Goal: Information Seeking & Learning: Get advice/opinions

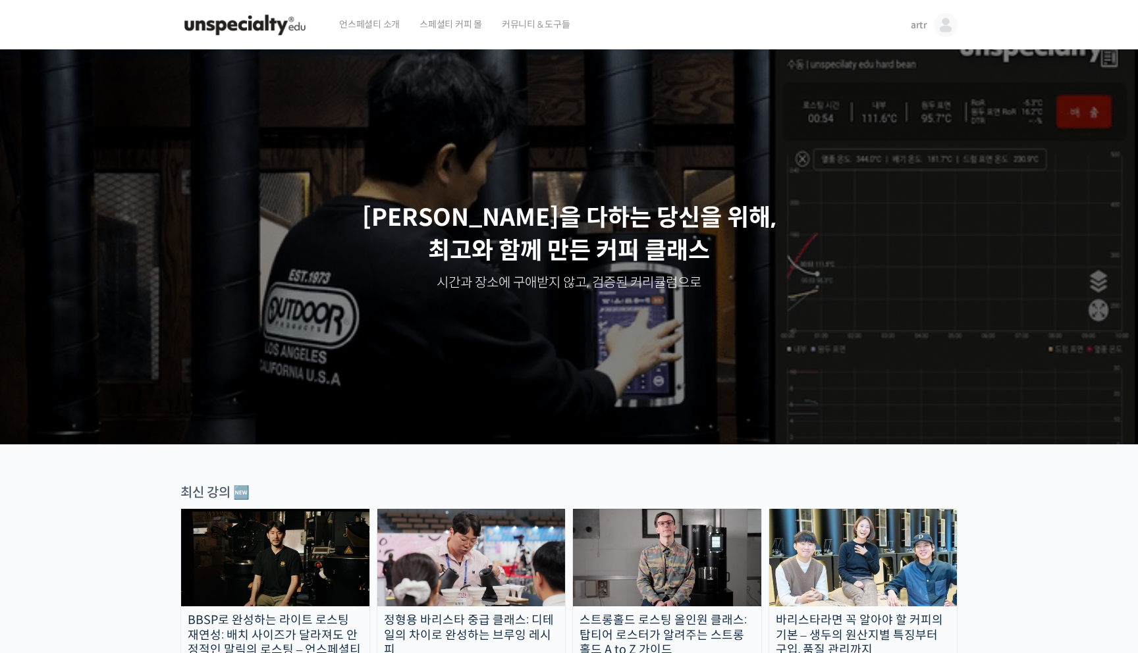
click at [925, 23] on span "artr" at bounding box center [919, 25] width 16 height 12
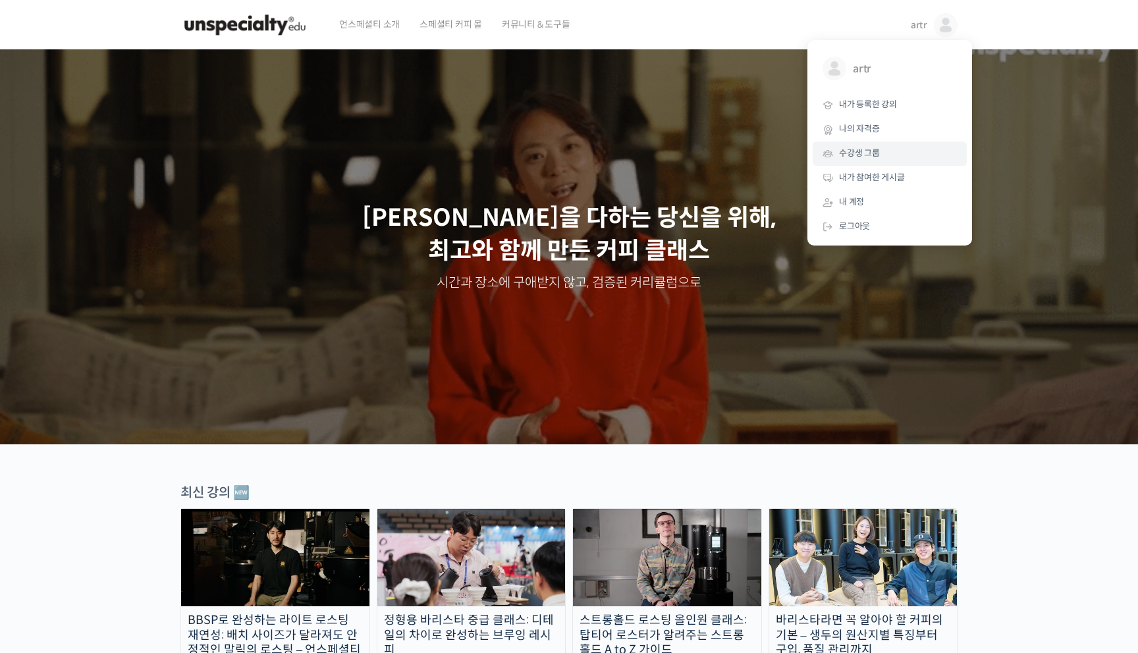
click at [856, 155] on span "수강생 그룹" at bounding box center [859, 153] width 41 height 11
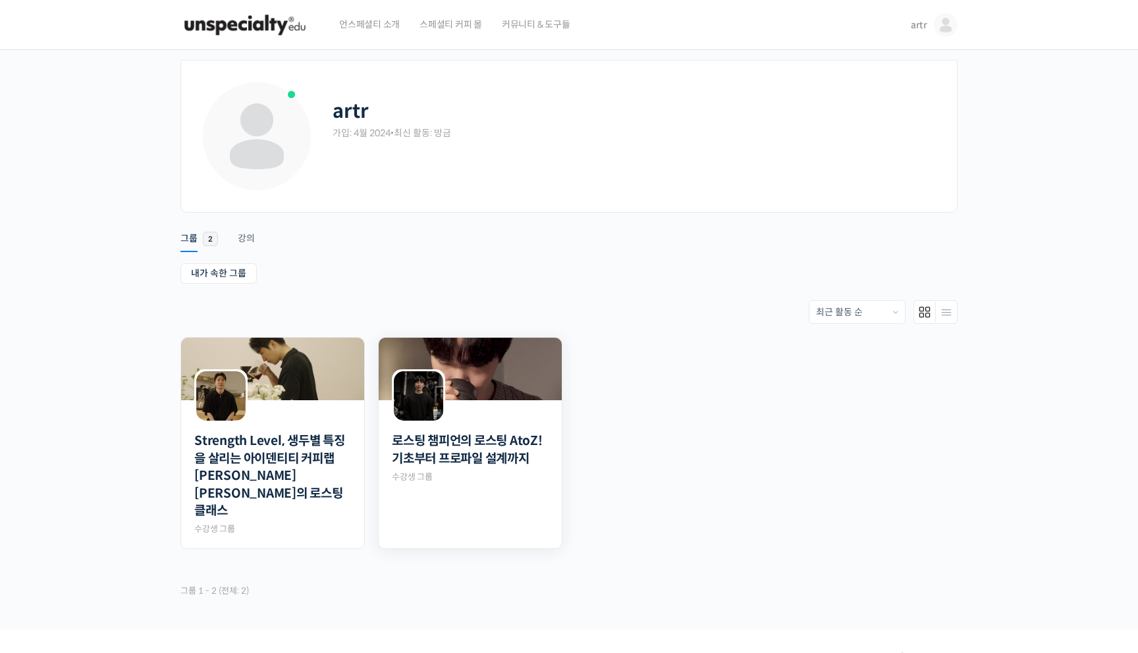
click at [524, 396] on img at bounding box center [470, 369] width 183 height 63
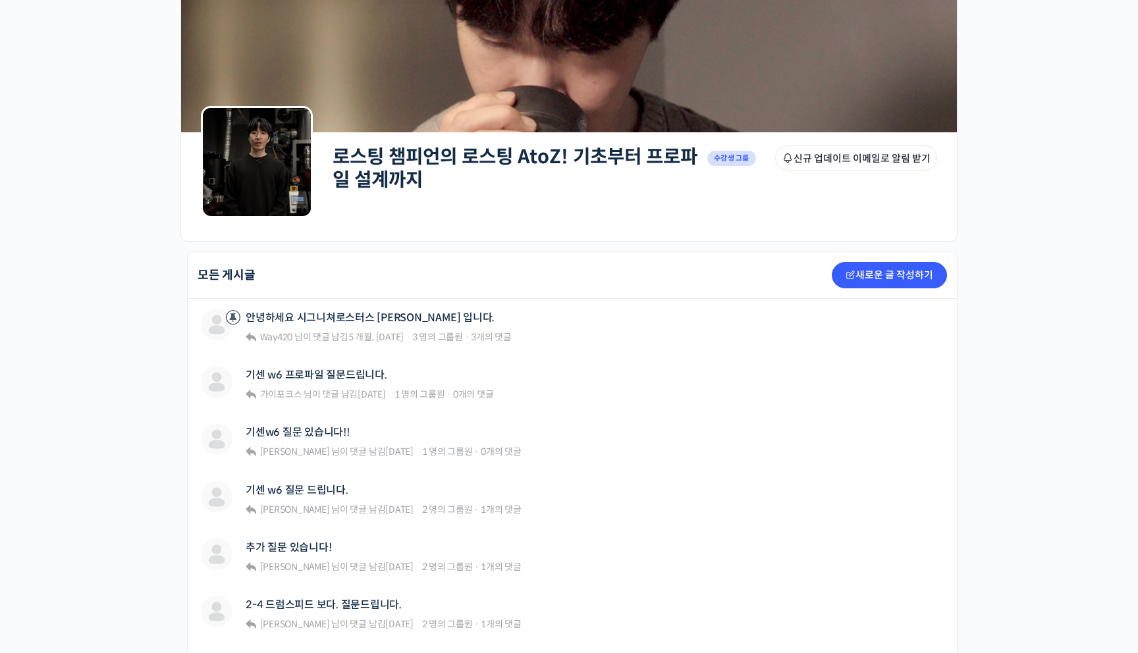
scroll to position [78, 0]
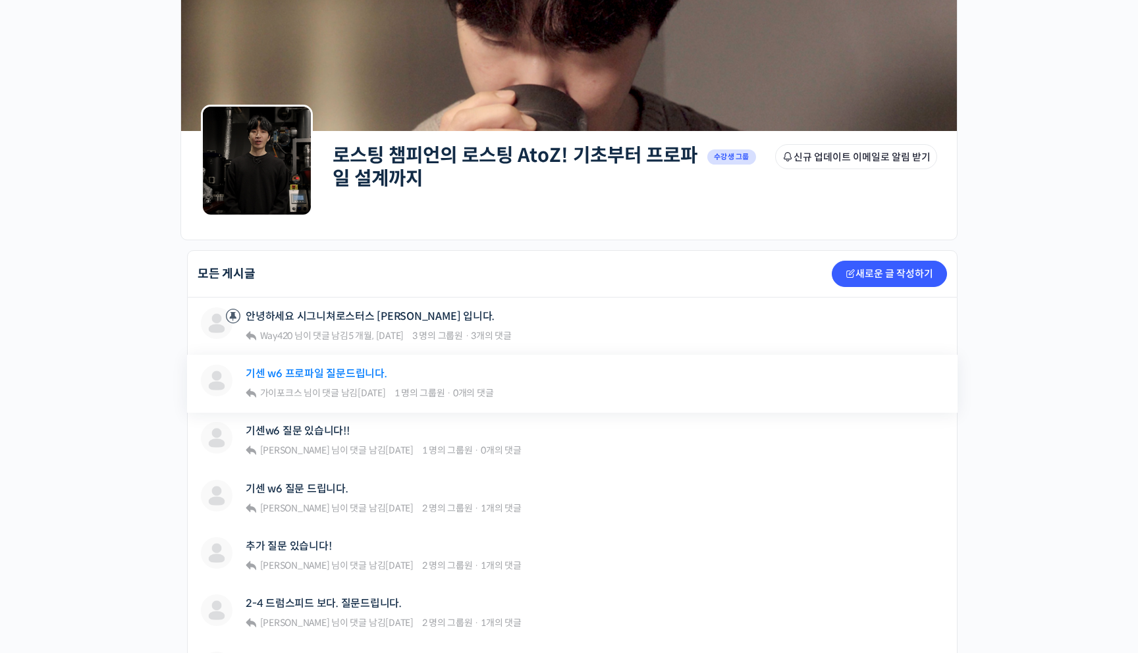
click at [320, 374] on link "기센 w6 프로파일 질문드립니다." at bounding box center [317, 374] width 142 height 13
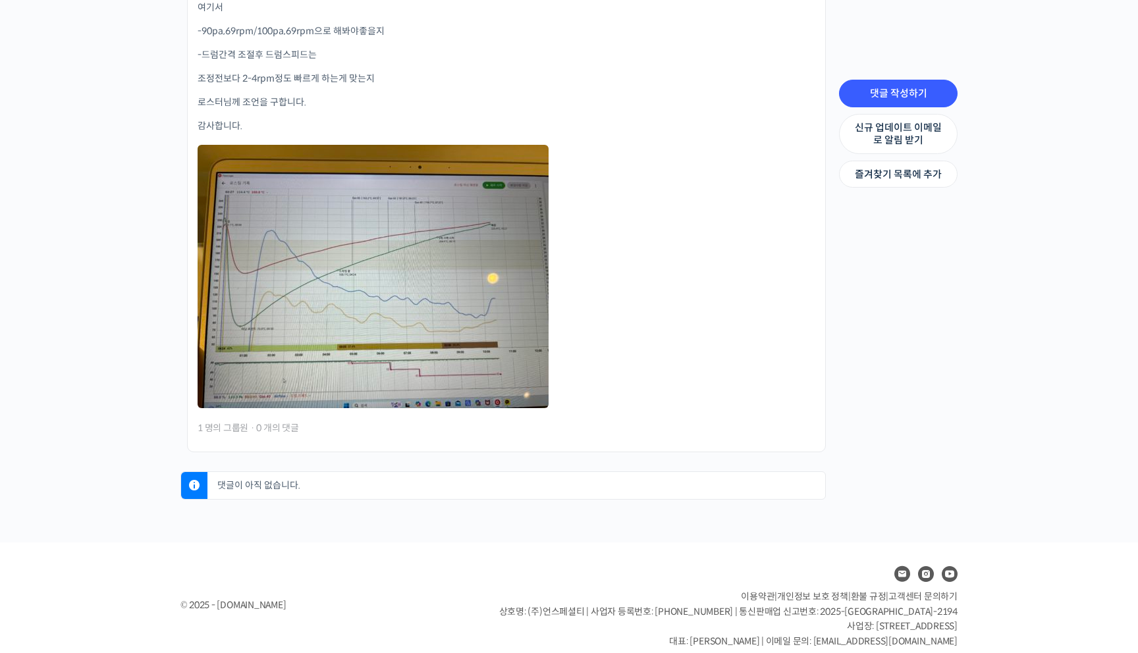
scroll to position [812, 0]
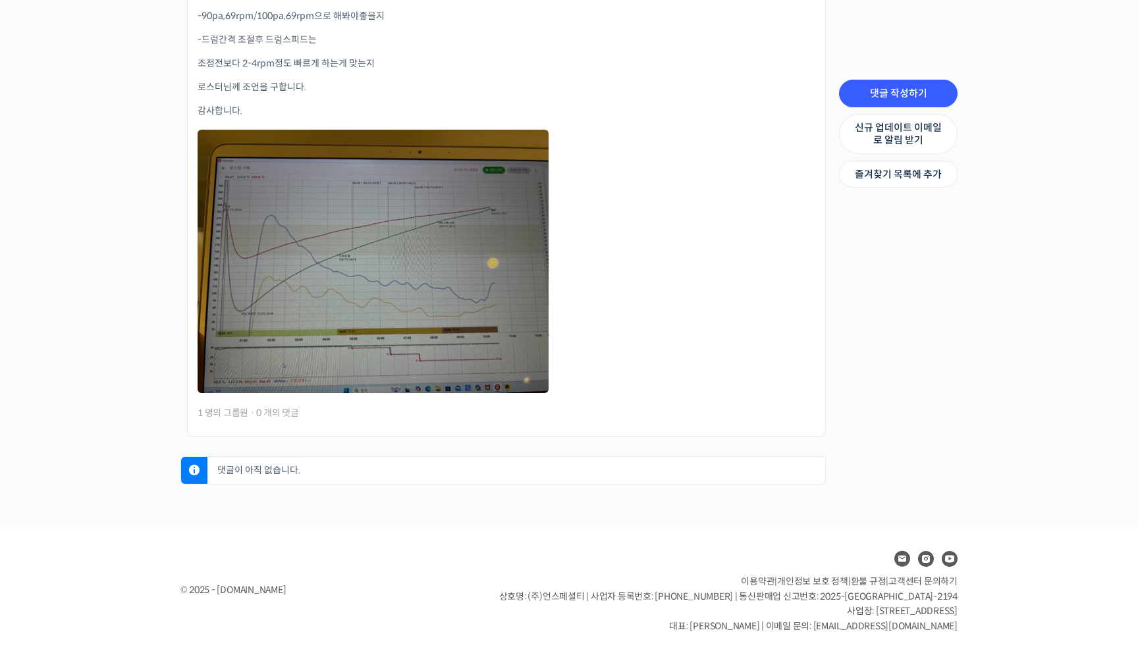
click at [354, 267] on link at bounding box center [373, 262] width 351 height 264
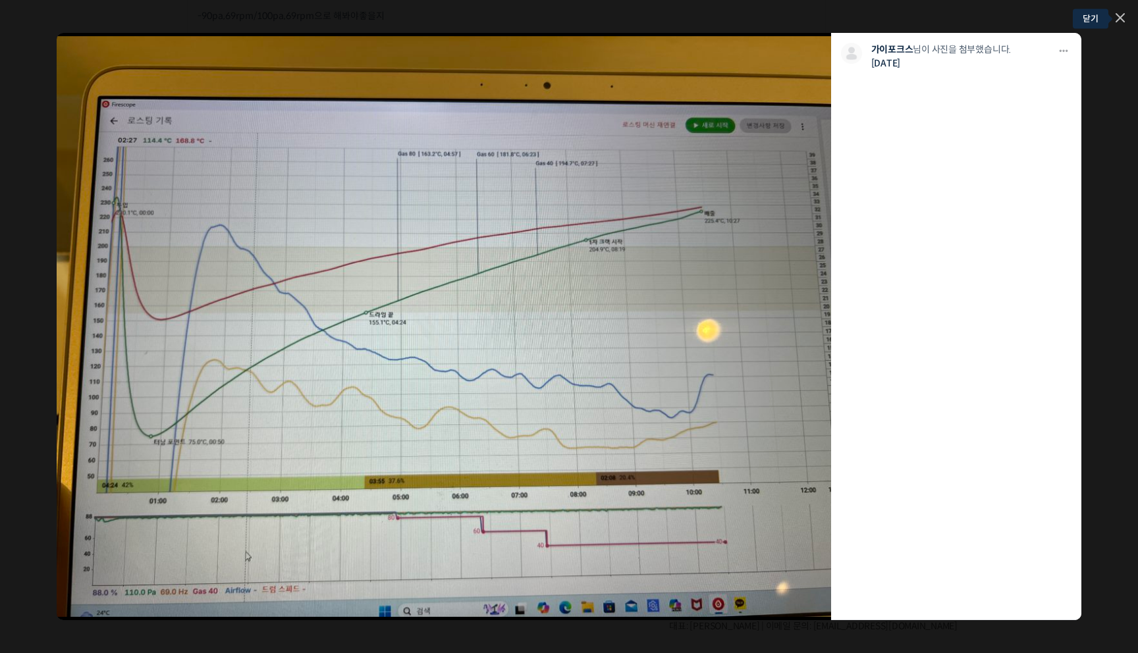
click at [1119, 13] on icon at bounding box center [1120, 17] width 9 height 9
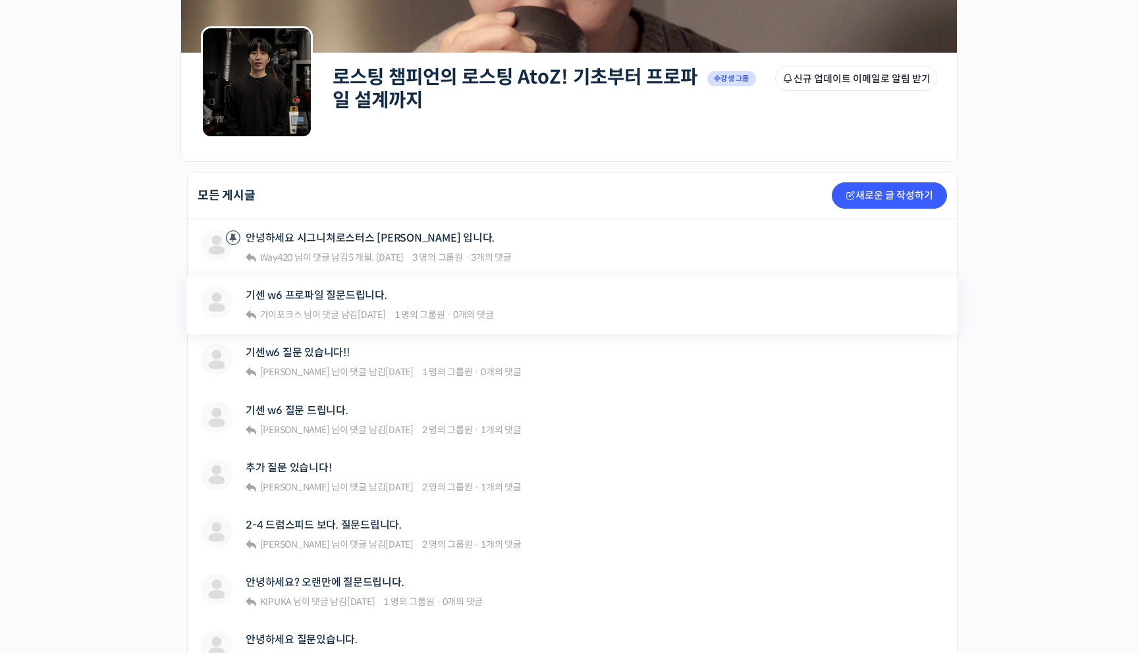
scroll to position [161, 0]
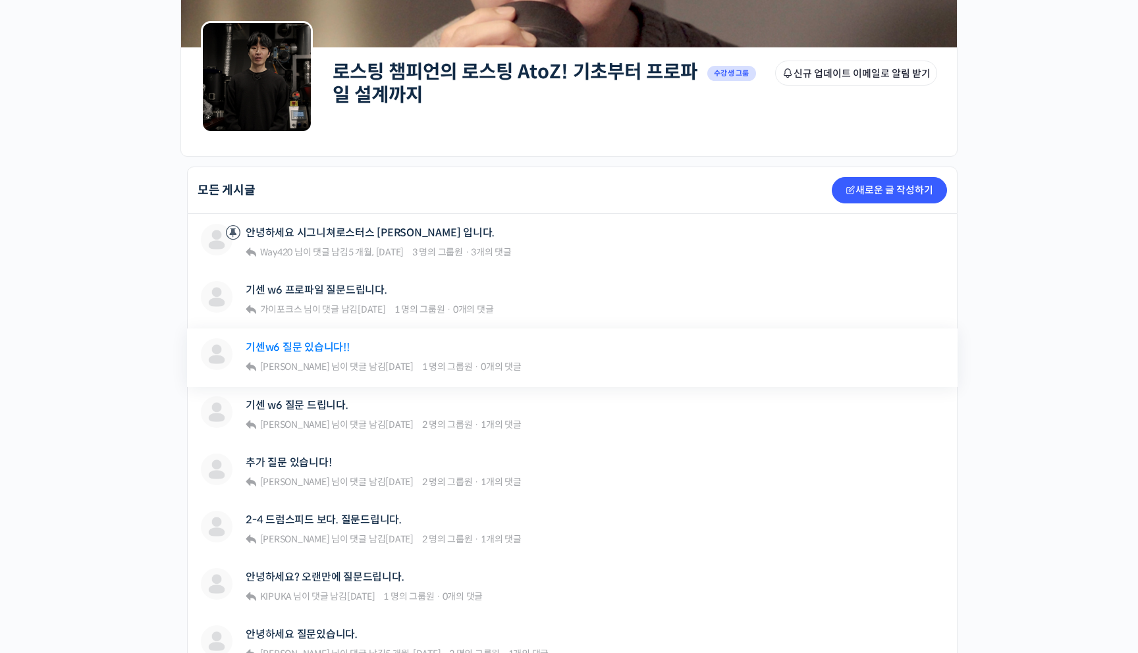
click at [308, 349] on link "기센w6 질문 있습니다!!" at bounding box center [298, 347] width 104 height 13
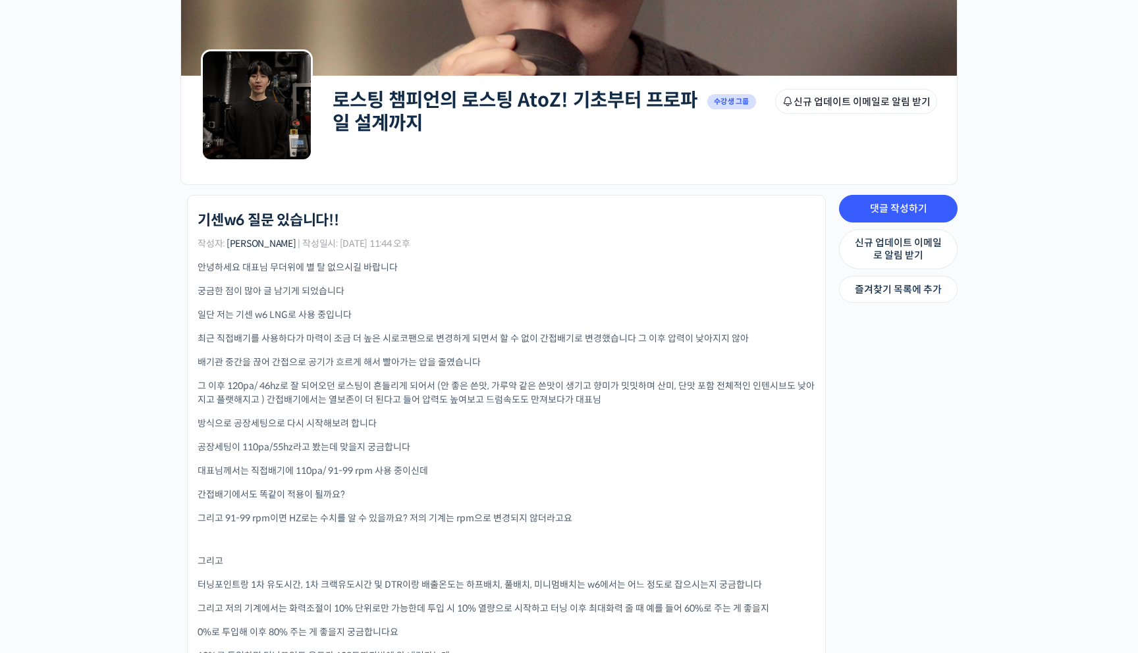
scroll to position [134, 0]
click at [312, 338] on p "최근 직접배기를 사용하다가 마력이 조금 더 높은 시로코팬으로 변경하게 되면서 할 수 없이 간접배기로 변경했습니다 그 이후 압력이 낮아지지 않아" at bounding box center [507, 338] width 618 height 14
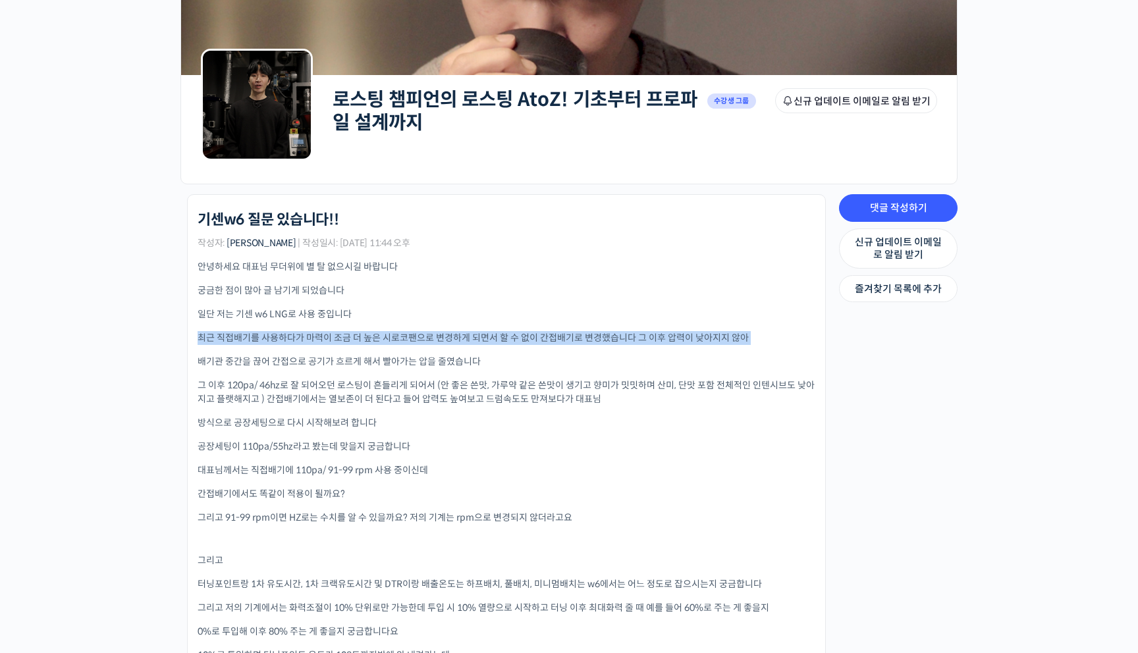
click at [312, 338] on p "최근 직접배기를 사용하다가 마력이 조금 더 높은 시로코팬으로 변경하게 되면서 할 수 없이 간접배기로 변경했습니다 그 이후 압력이 낮아지지 않아" at bounding box center [507, 338] width 618 height 14
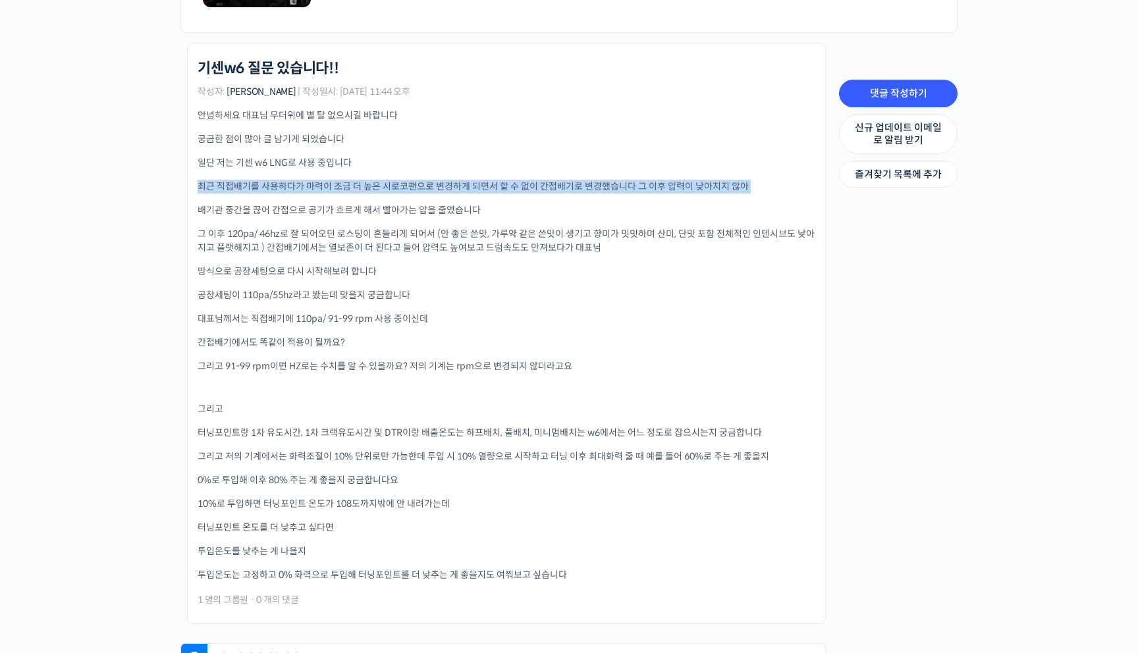
scroll to position [287, 0]
click at [305, 234] on p "그 이후 120pa/ 46hz로 잘 되어오던 로스팅이 흔들리게 되어서 (안 좋은 쓴맛, 가루약 같은 쓴맛이 생기고 향미가 밋밋하며 산미, 단맛…" at bounding box center [507, 239] width 618 height 28
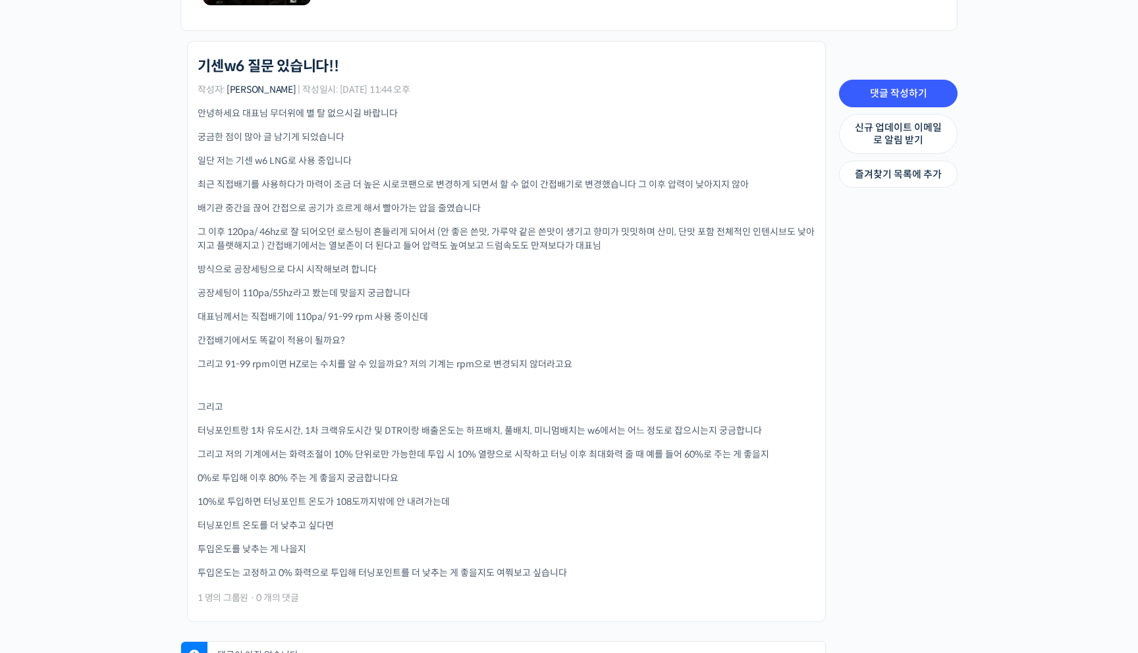
click at [305, 234] on p "그 이후 120pa/ 46hz로 잘 되어오던 로스팅이 흔들리게 되어서 (안 좋은 쓴맛, 가루약 같은 쓴맛이 생기고 향미가 밋밋하며 산미, 단맛…" at bounding box center [507, 239] width 618 height 28
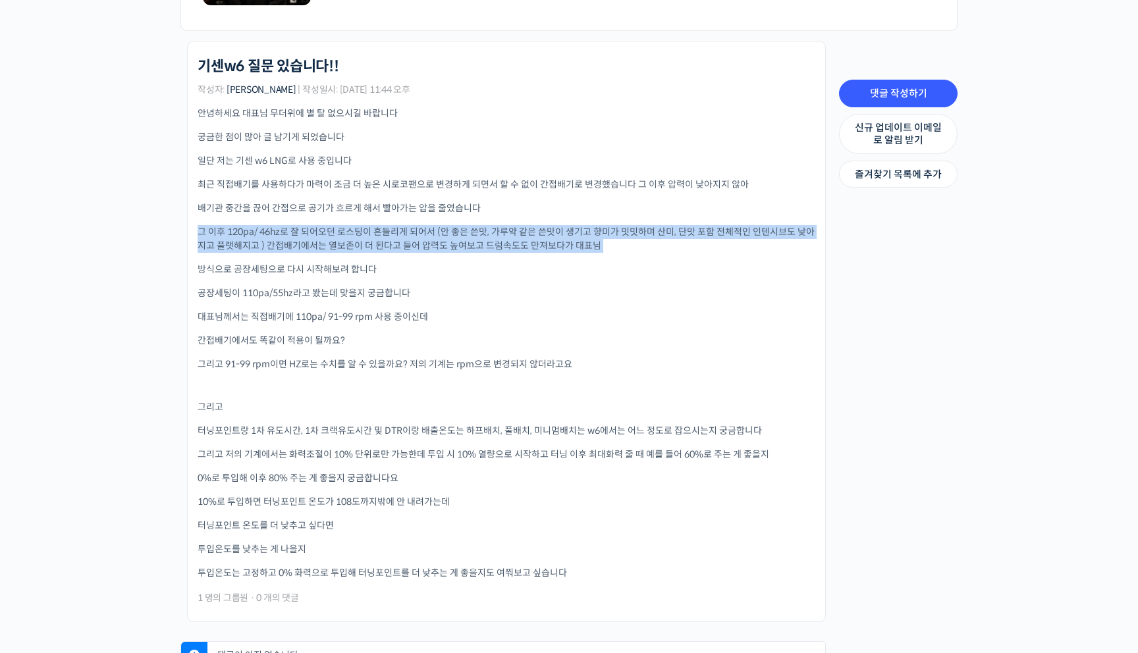
click at [305, 234] on p "그 이후 120pa/ 46hz로 잘 되어오던 로스팅이 흔들리게 되어서 (안 좋은 쓴맛, 가루약 같은 쓴맛이 생기고 향미가 밋밋하며 산미, 단맛…" at bounding box center [507, 239] width 618 height 28
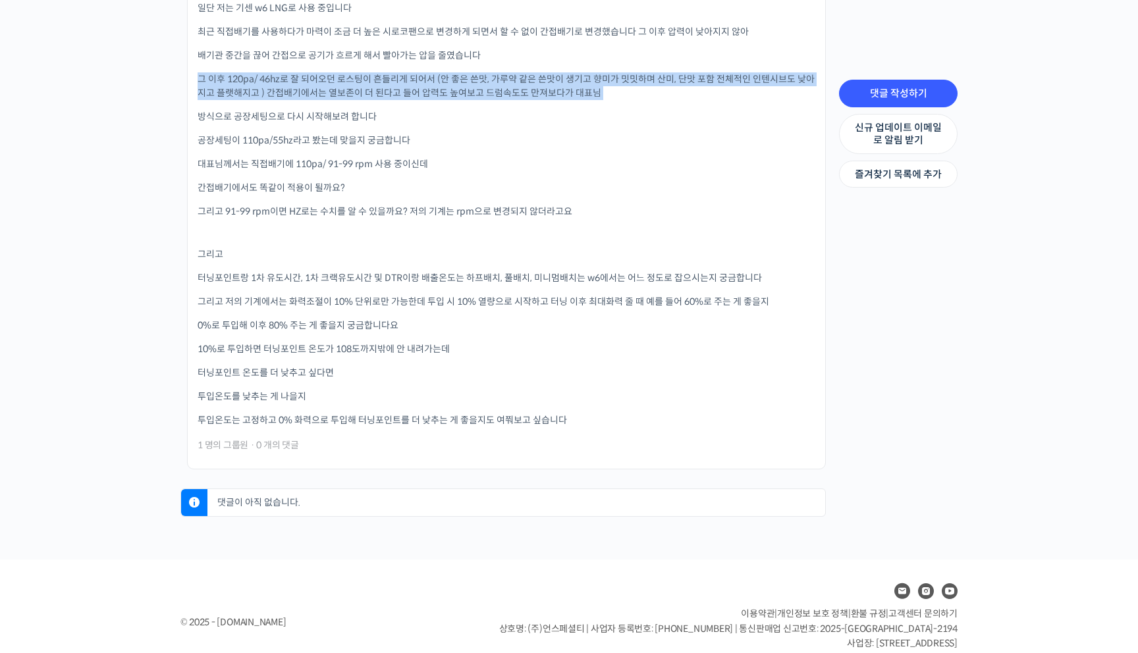
scroll to position [439, 0]
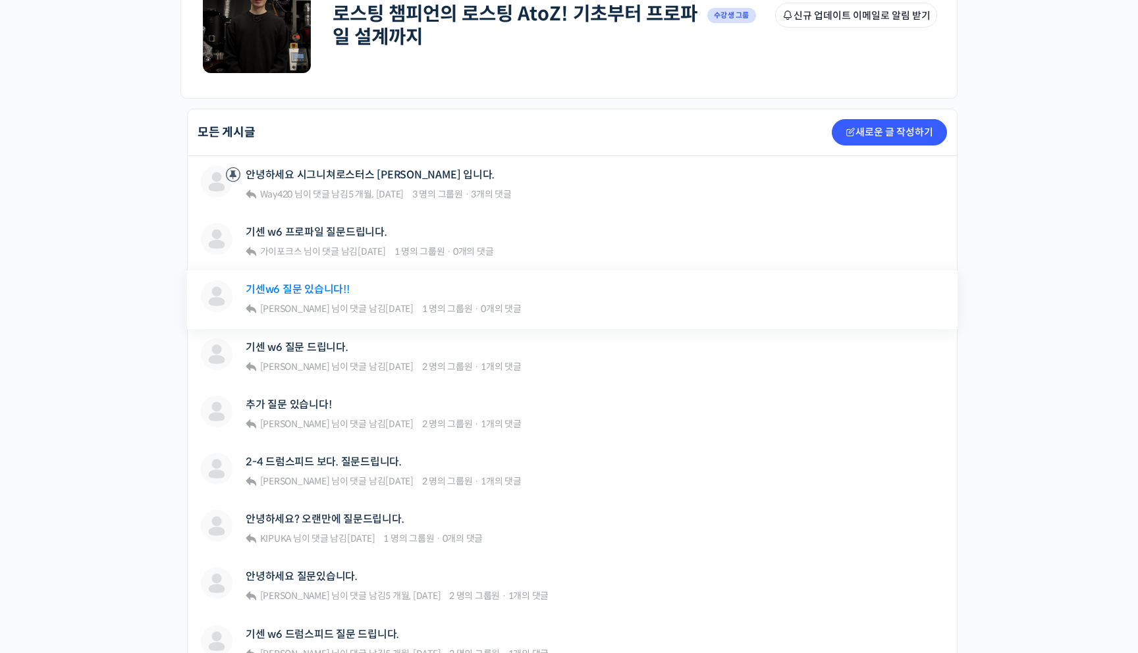
scroll to position [219, 0]
click at [325, 347] on link "기센 w6 질문 드립니다." at bounding box center [297, 348] width 103 height 13
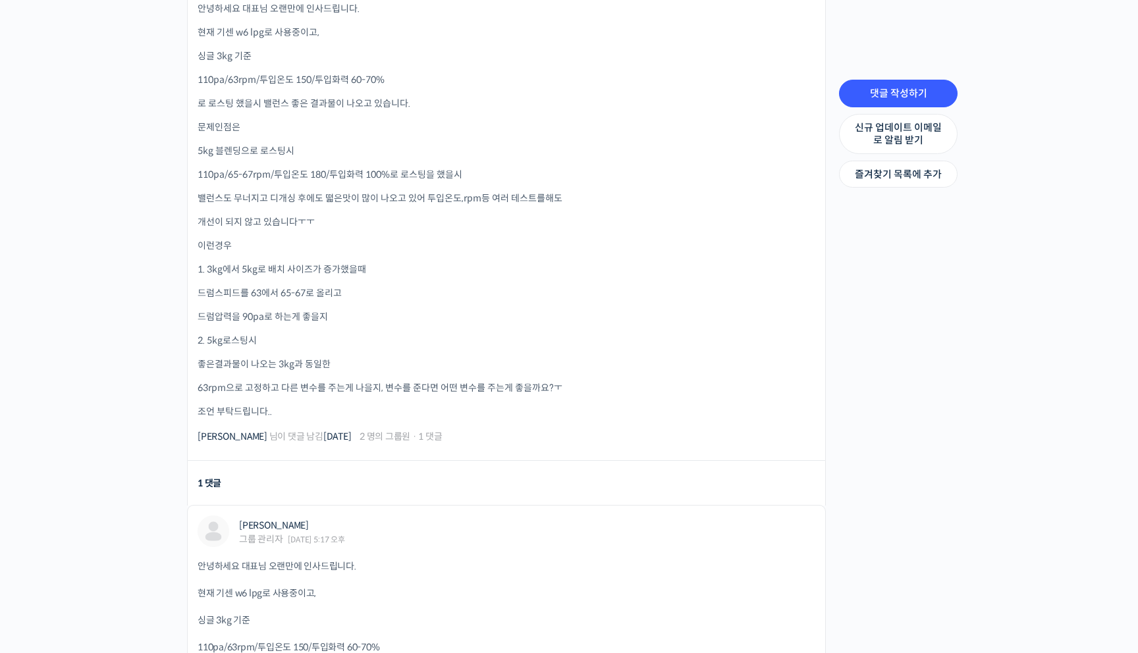
scroll to position [394, 0]
click at [339, 173] on p "110pa/65-67rpm/투입온도 180/투입화력 100%로 로스팅을 했을시" at bounding box center [507, 173] width 618 height 14
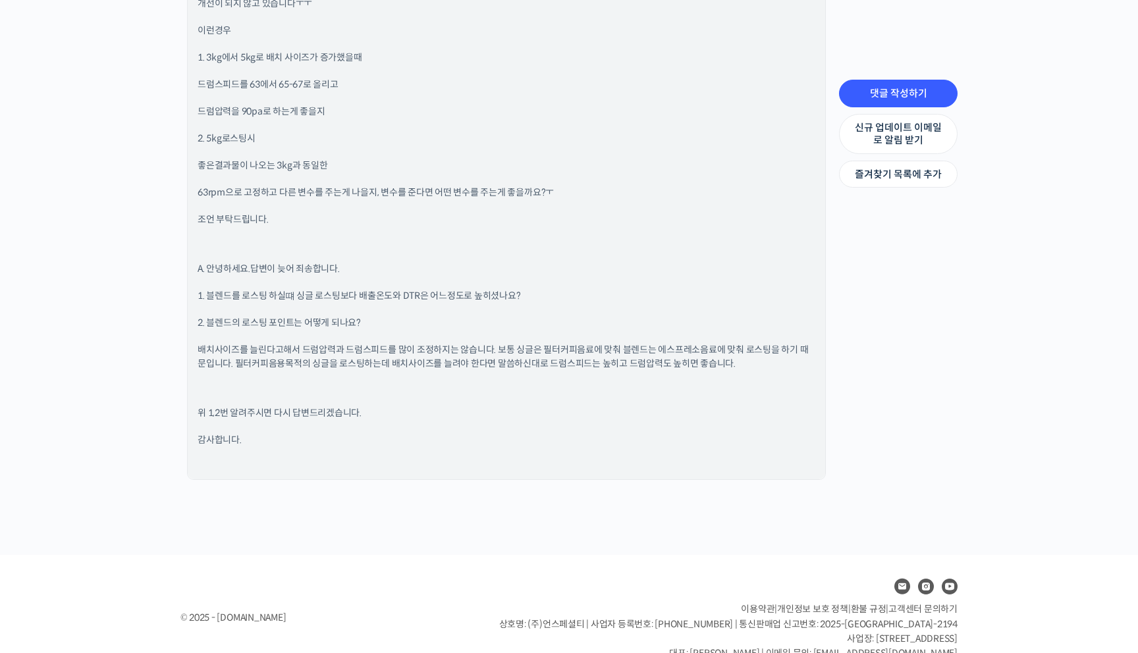
scroll to position [1226, 0]
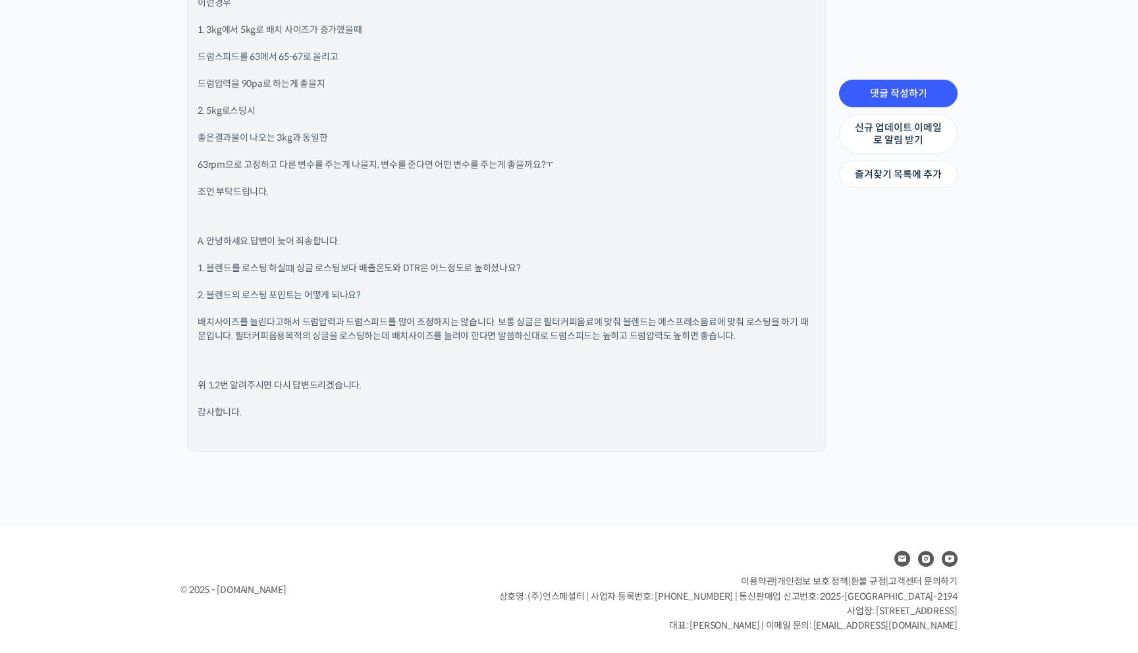
click at [343, 265] on p "1. 블렌드를 로스팅 하실떄 싱글 로스팅보다 배출온도와 DTR은 어느정도로 높히셨나요?" at bounding box center [507, 269] width 618 height 14
click at [363, 267] on p "1. 블렌드를 로스팅 하실떄 싱글 로스팅보다 배출온도와 DTR은 어느정도로 높히셨나요?" at bounding box center [507, 269] width 618 height 14
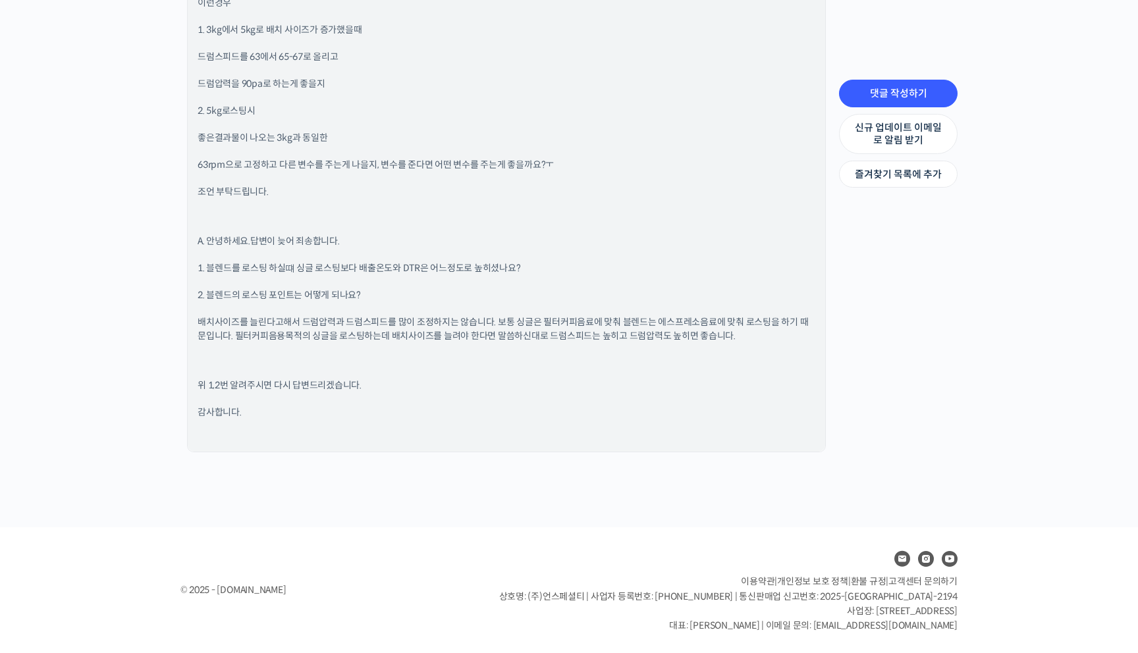
click at [363, 267] on p "1. 블렌드를 로스팅 하실떄 싱글 로스팅보다 배출온도와 DTR은 어느정도로 높히셨나요?" at bounding box center [507, 269] width 618 height 14
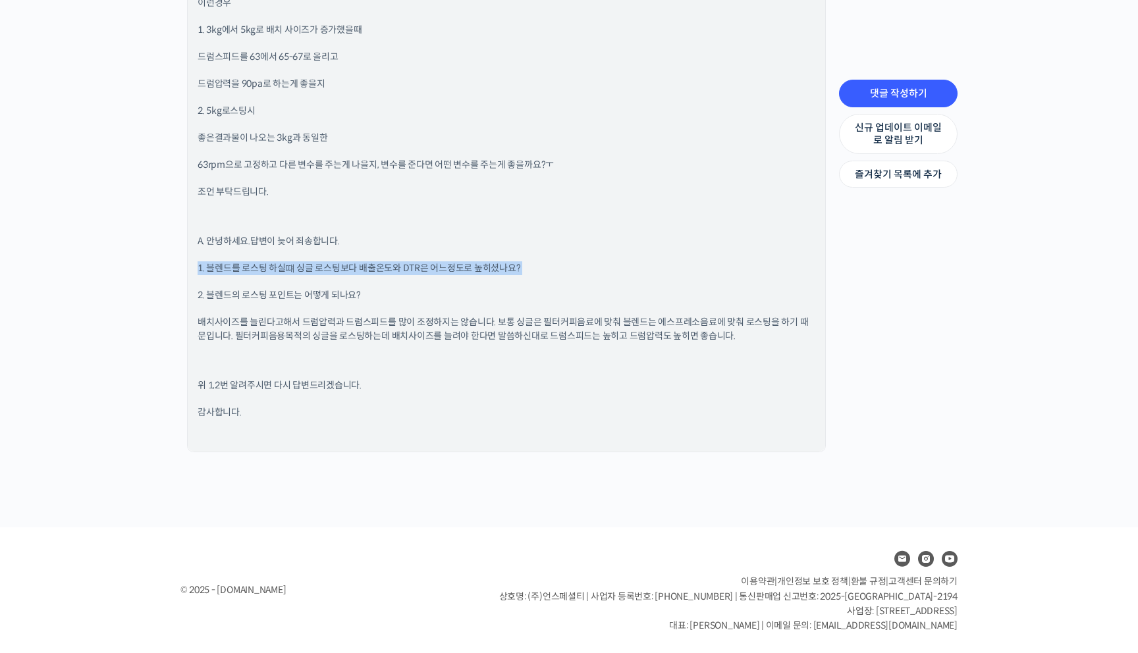
click at [339, 296] on p "2. 블렌드의 로스팅 포인트는 어떻게 되나요?" at bounding box center [507, 296] width 618 height 14
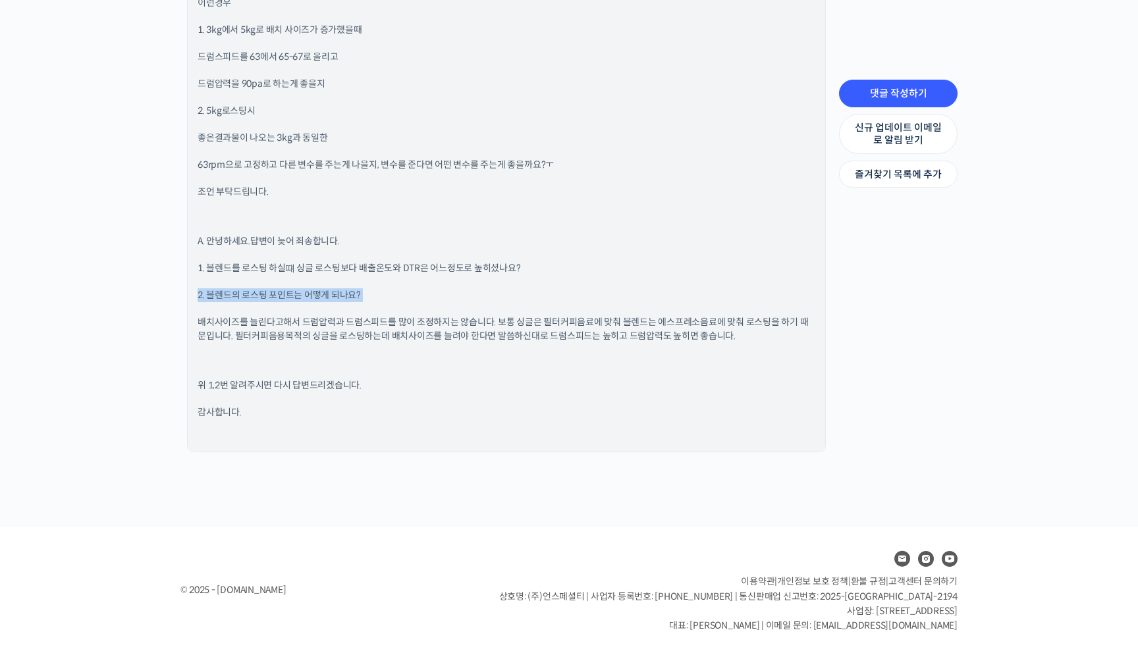
click at [370, 320] on p "배치사이즈를 늘린다고해서 드럼압력과 드럼스피드를 많이 조정하지는 않습니다. 보통 싱글은 필터커피음료에 맞춰 블렌드는 에스프레소음료에 맞춰 로스…" at bounding box center [507, 330] width 618 height 28
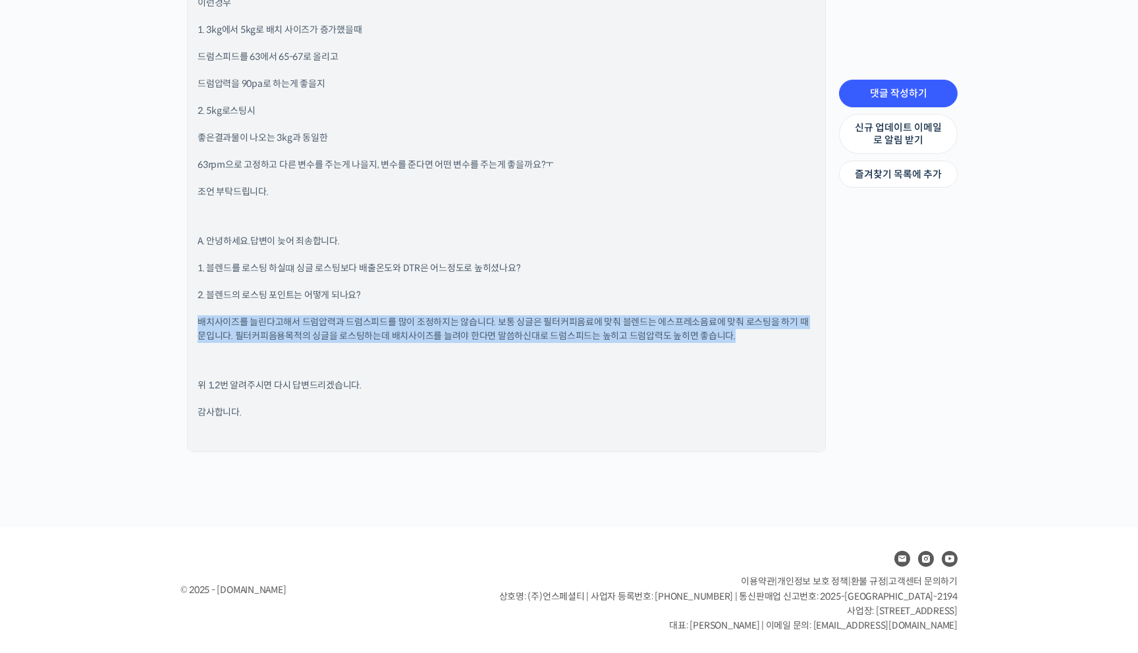
click at [370, 320] on p "배치사이즈를 늘린다고해서 드럼압력과 드럼스피드를 많이 조정하지는 않습니다. 보통 싱글은 필터커피음료에 맞춰 블렌드는 에스프레소음료에 맞춰 로스…" at bounding box center [507, 330] width 618 height 28
click at [344, 326] on p "배치사이즈를 늘린다고해서 드럼압력과 드럼스피드를 많이 조정하지는 않습니다. 보통 싱글은 필터커피음료에 맞춰 블렌드는 에스프레소음료에 맞춰 로스…" at bounding box center [507, 330] width 618 height 28
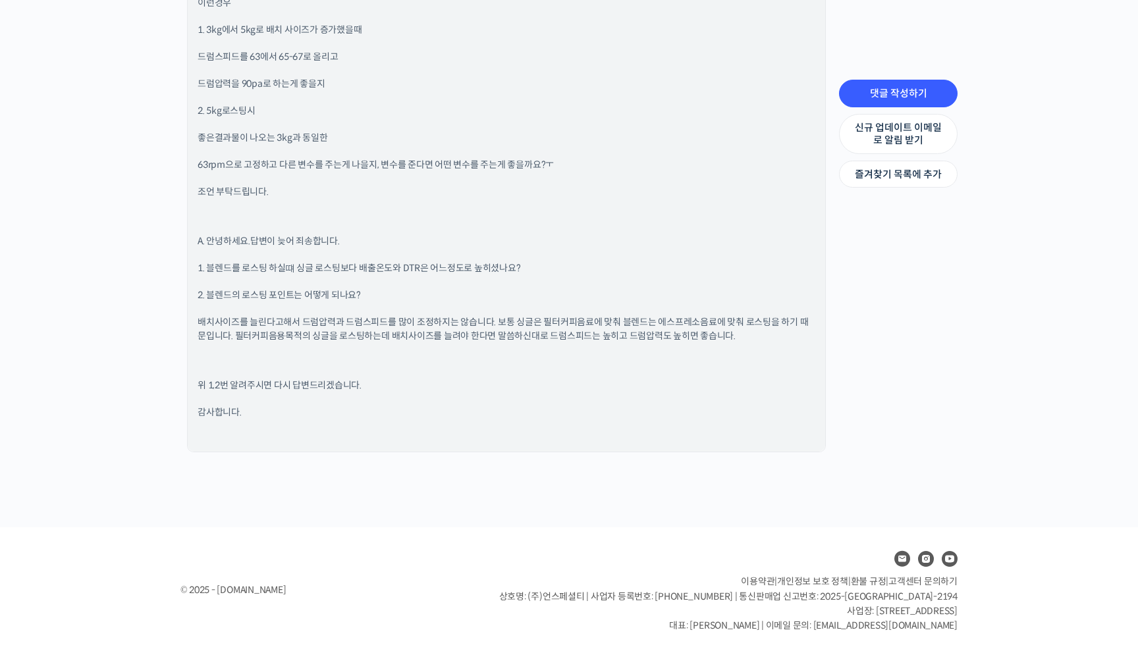
click at [344, 326] on p "배치사이즈를 늘린다고해서 드럼압력과 드럼스피드를 많이 조정하지는 않습니다. 보통 싱글은 필터커피음료에 맞춰 블렌드는 에스프레소음료에 맞춰 로스…" at bounding box center [507, 330] width 618 height 28
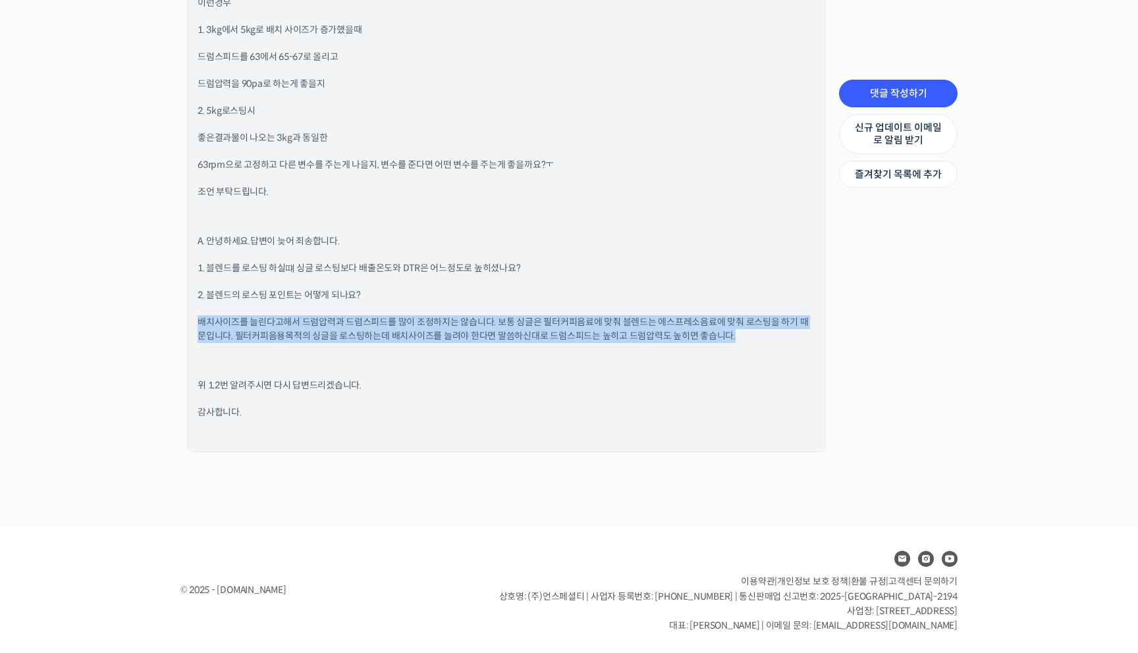
click at [354, 336] on p "배치사이즈를 늘린다고해서 드럼압력과 드럼스피드를 많이 조정하지는 않습니다. 보통 싱글은 필터커피음료에 맞춰 블렌드는 에스프레소음료에 맞춰 로스…" at bounding box center [507, 330] width 618 height 28
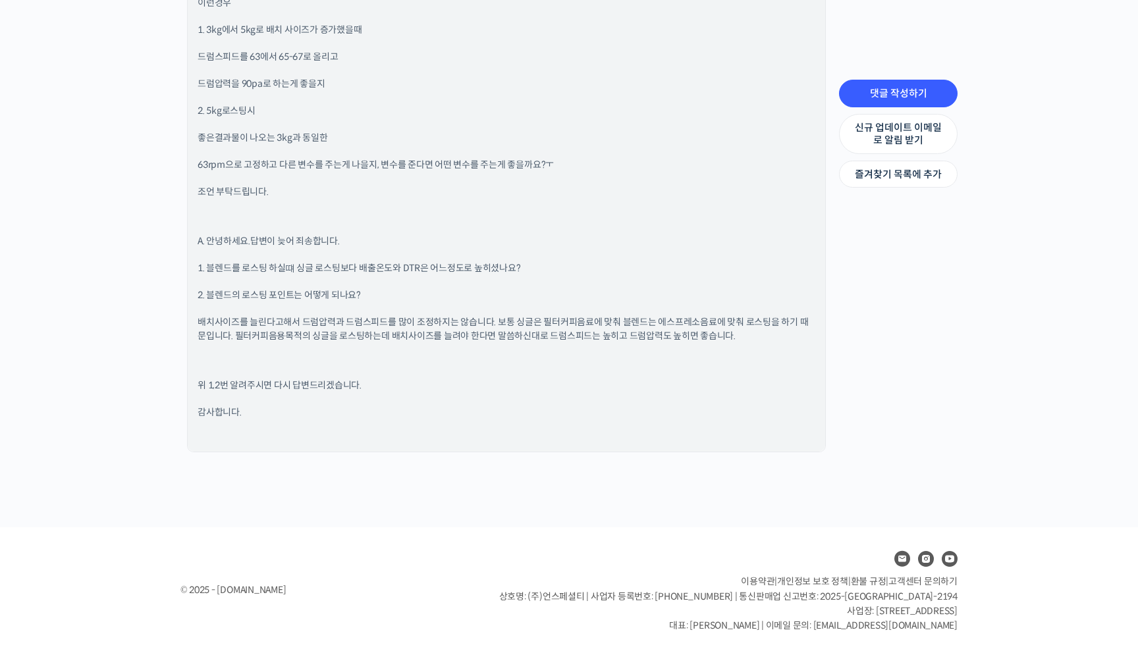
click at [354, 336] on p "배치사이즈를 늘린다고해서 드럼압력과 드럼스피드를 많이 조정하지는 않습니다. 보통 싱글은 필터커피음료에 맞춰 블렌드는 에스프레소음료에 맞춰 로스…" at bounding box center [507, 330] width 618 height 28
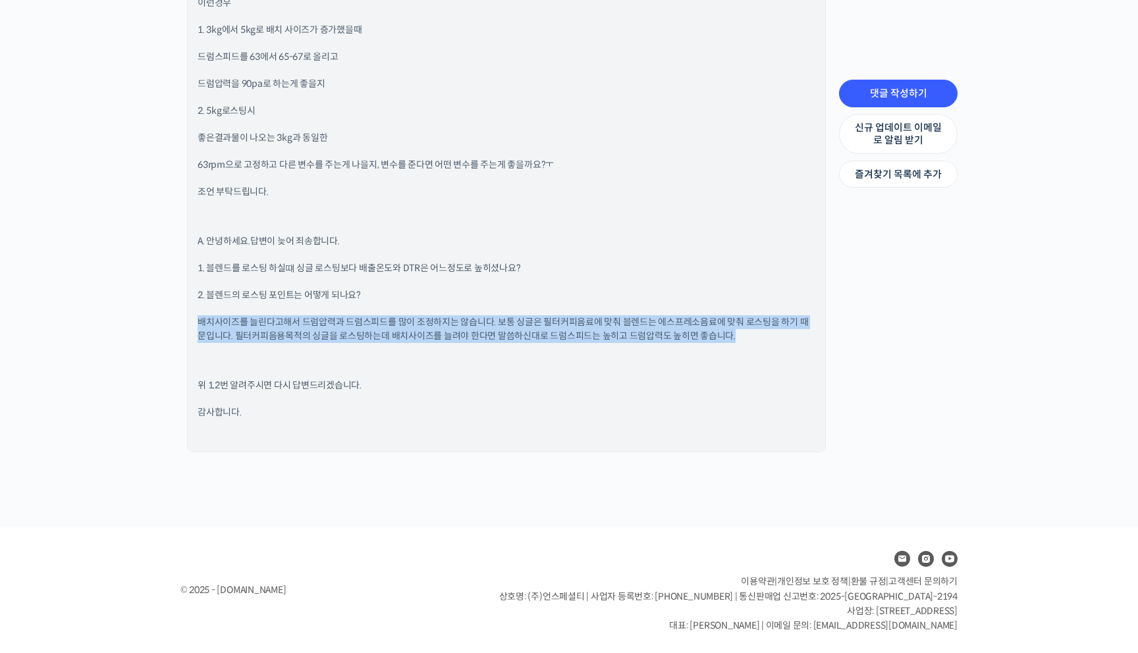
click at [311, 341] on p "배치사이즈를 늘린다고해서 드럼압력과 드럼스피드를 많이 조정하지는 않습니다. 보통 싱글은 필터커피음료에 맞춰 블렌드는 에스프레소음료에 맞춰 로스…" at bounding box center [507, 330] width 618 height 28
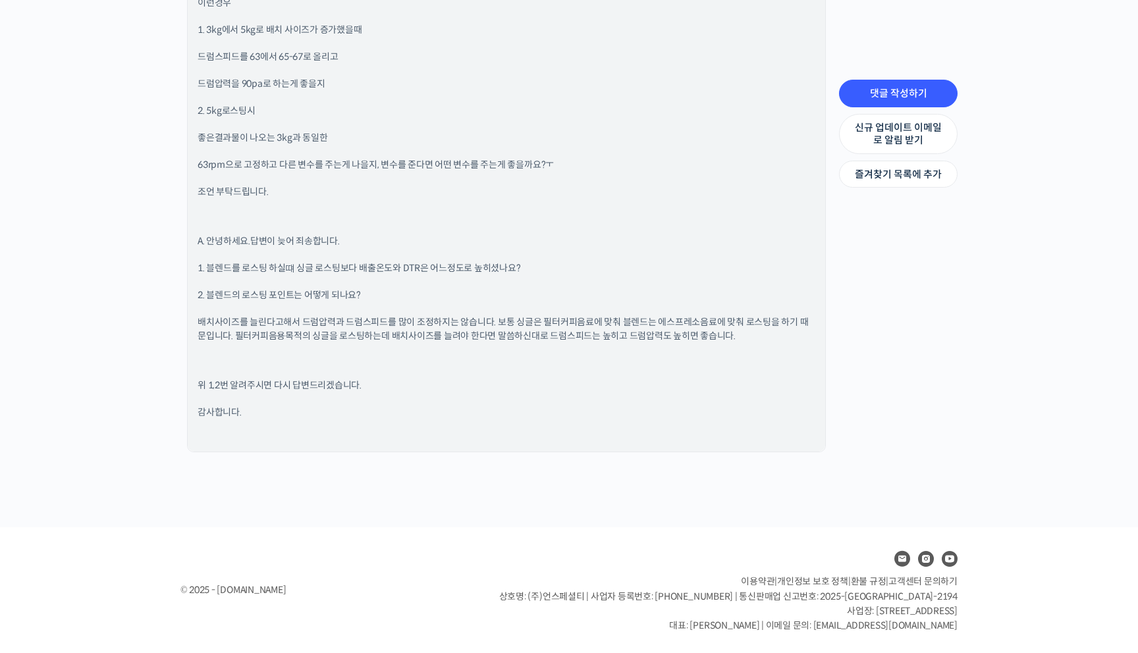
click at [311, 341] on p "배치사이즈를 늘린다고해서 드럼압력과 드럼스피드를 많이 조정하지는 않습니다. 보통 싱글은 필터커피음료에 맞춰 블렌드는 에스프레소음료에 맞춰 로스…" at bounding box center [507, 330] width 618 height 28
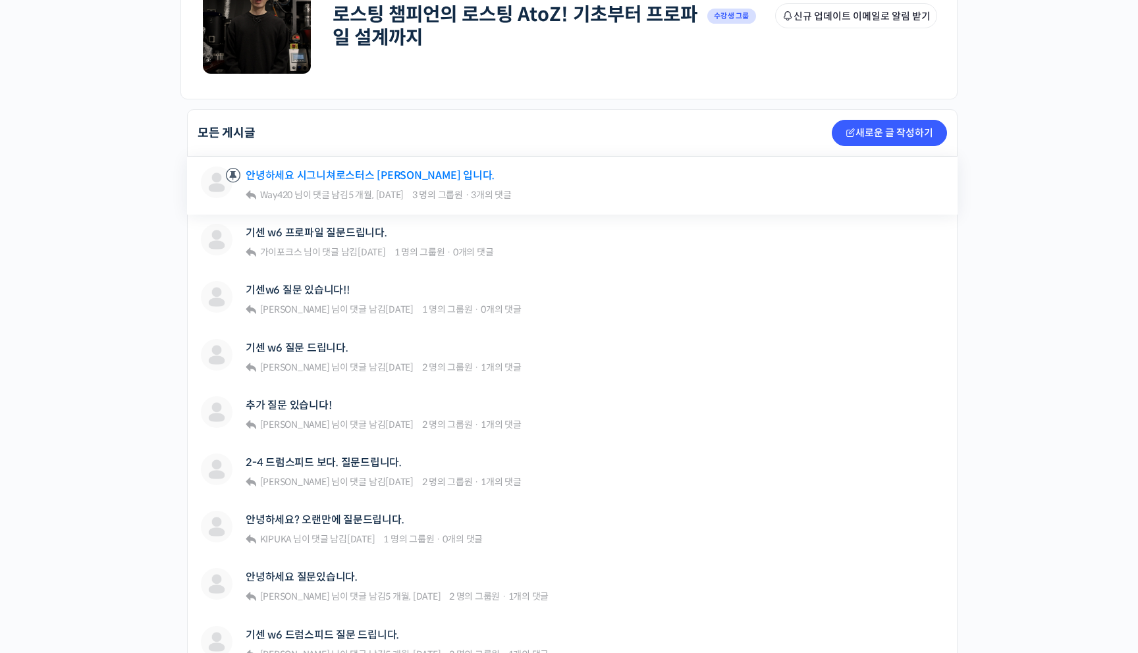
click at [365, 179] on link "안녕하세요 시그니쳐로스터스 [PERSON_NAME] 입니다." at bounding box center [370, 175] width 249 height 13
click at [365, 179] on link "안녕하세요 시그니쳐로스터스 장문규 입니다." at bounding box center [370, 175] width 249 height 13
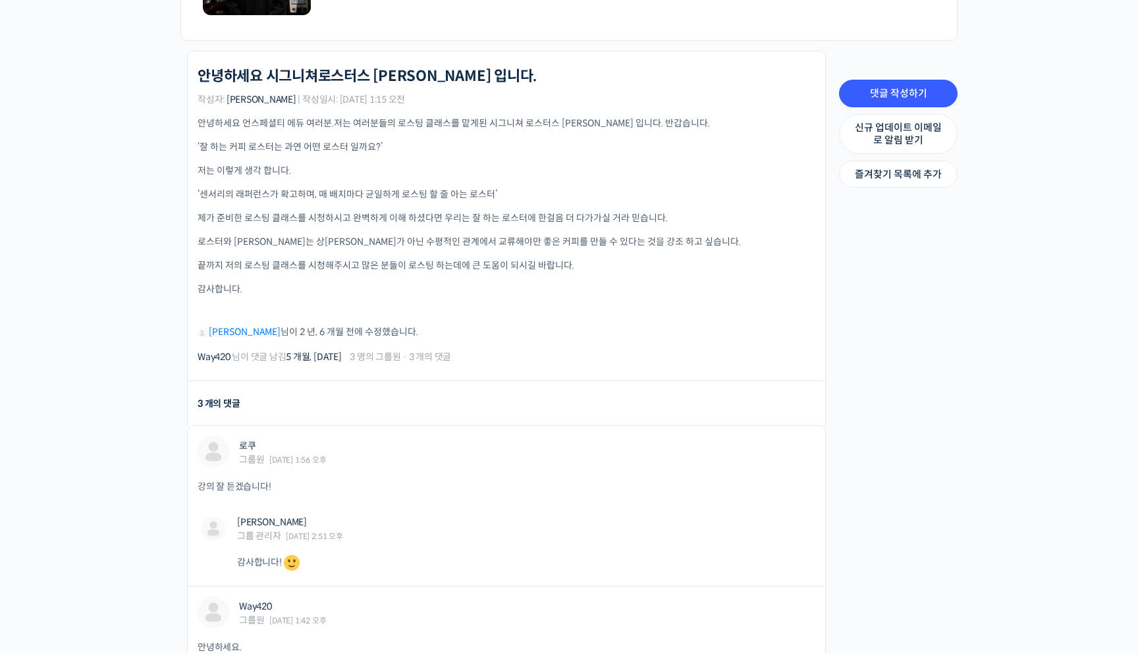
scroll to position [281, 0]
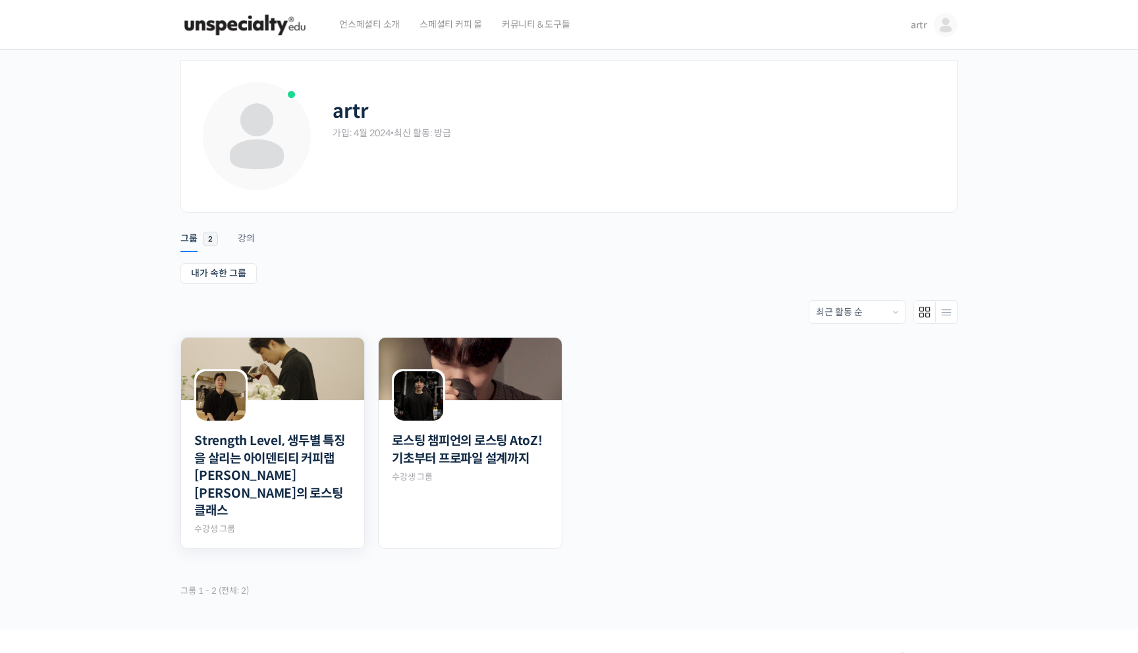
click at [286, 370] on img at bounding box center [272, 369] width 183 height 63
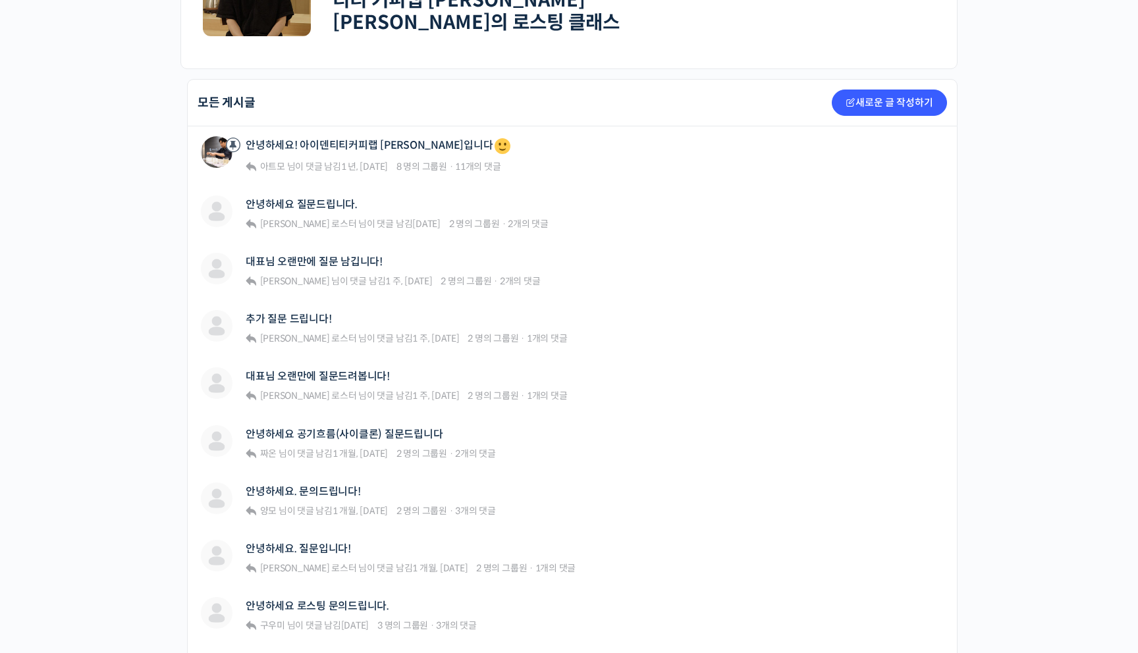
scroll to position [257, 0]
click at [312, 199] on link "안녕하세요 질문드립니다." at bounding box center [302, 204] width 112 height 13
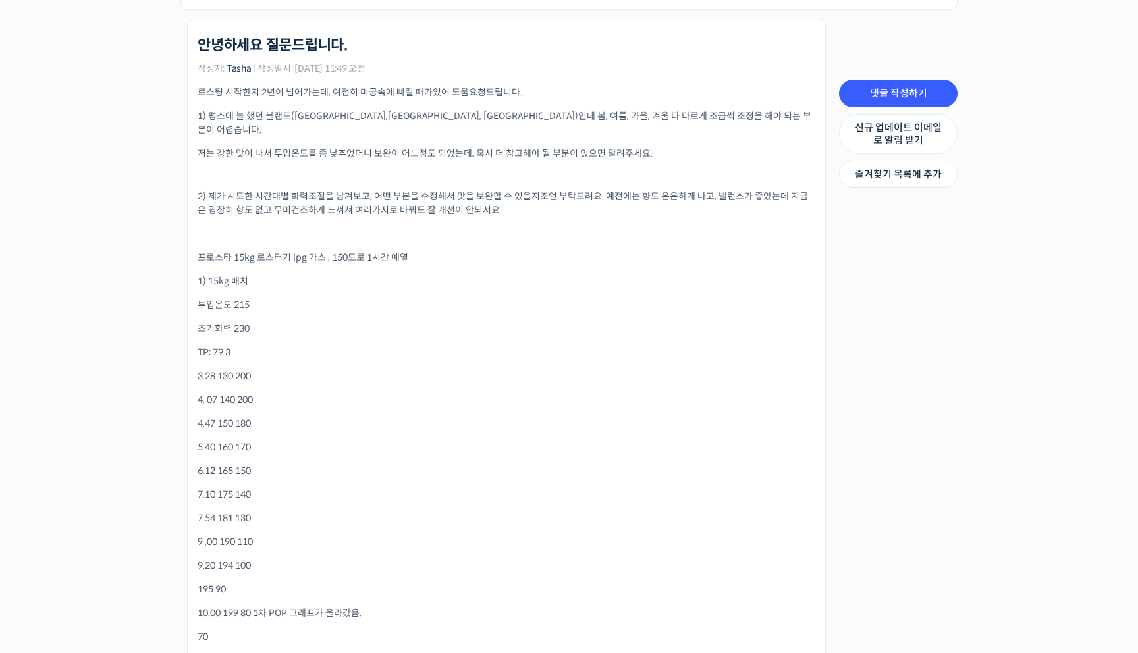
scroll to position [316, 0]
click at [362, 189] on p "2) 제가 시도한 시간대별 화력조절을 남겨보고, 어떤 부분을 수정해서 맛을 보완할 수 있을지조언 부탁드려요. 예전에는 향도 은은하게 나고, 밸…" at bounding box center [507, 203] width 618 height 28
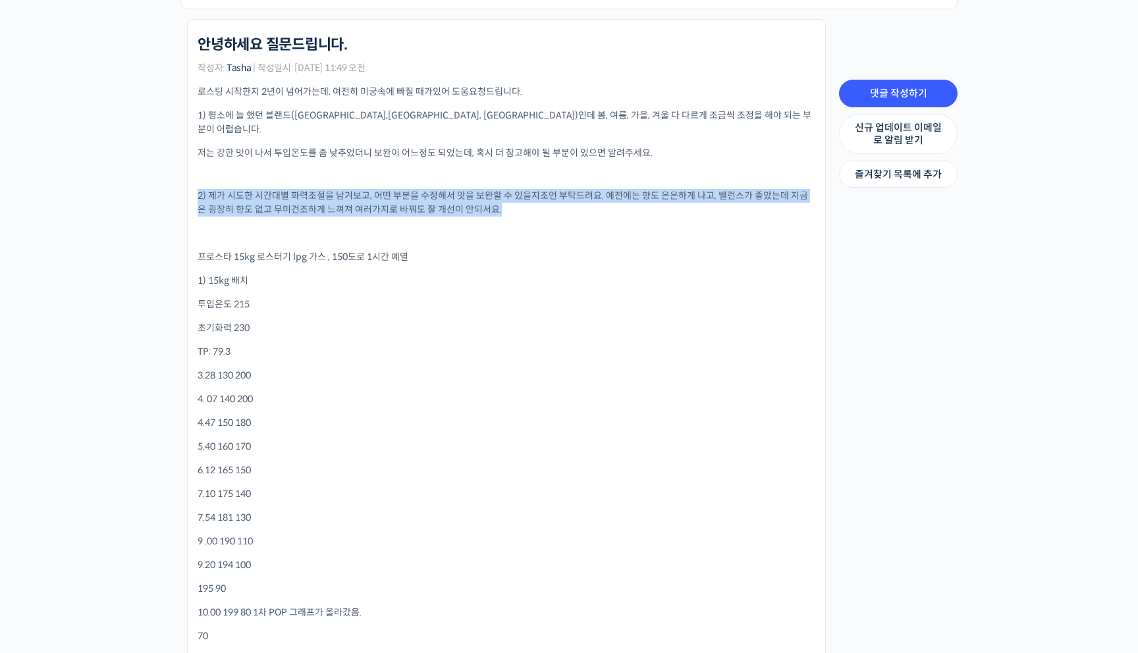
click at [362, 189] on p "2) 제가 시도한 시간대별 화력조절을 남겨보고, 어떤 부분을 수정해서 맛을 보완할 수 있을지조언 부탁드려요. 예전에는 향도 은은하게 나고, 밸…" at bounding box center [507, 203] width 618 height 28
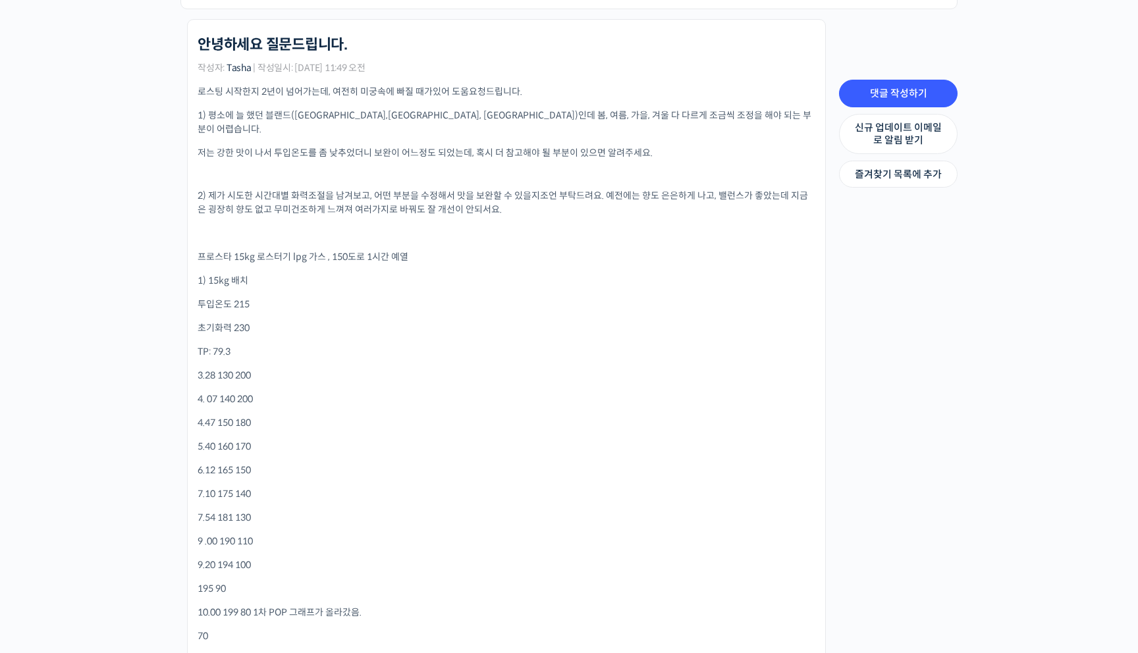
click at [362, 189] on p "2) 제가 시도한 시간대별 화력조절을 남겨보고, 어떤 부분을 수정해서 맛을 보완할 수 있을지조언 부탁드려요. 예전에는 향도 은은하게 나고, 밸…" at bounding box center [507, 203] width 618 height 28
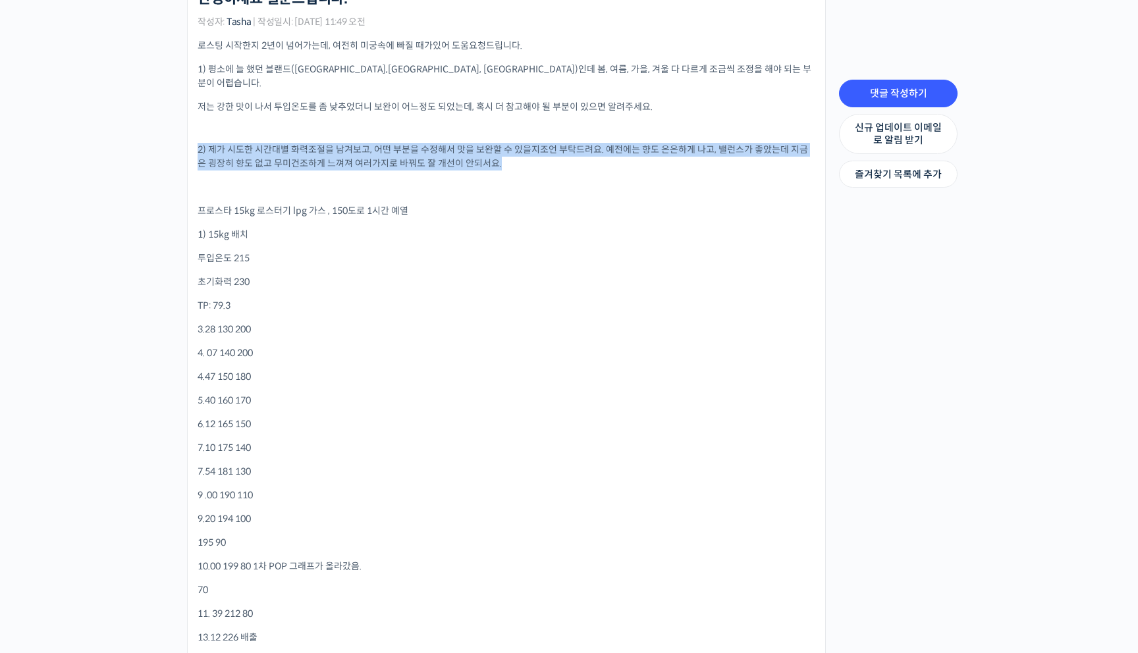
scroll to position [364, 0]
click at [350, 67] on p "1) 평소에 늘 했던 블랜드(브라질,콜롬비아, 에티오피아)인데 봄, 여름, 가을, 겨울 다 다르게 조금씩 조정을 해야 되는 부분이 어렵습니다." at bounding box center [507, 75] width 618 height 28
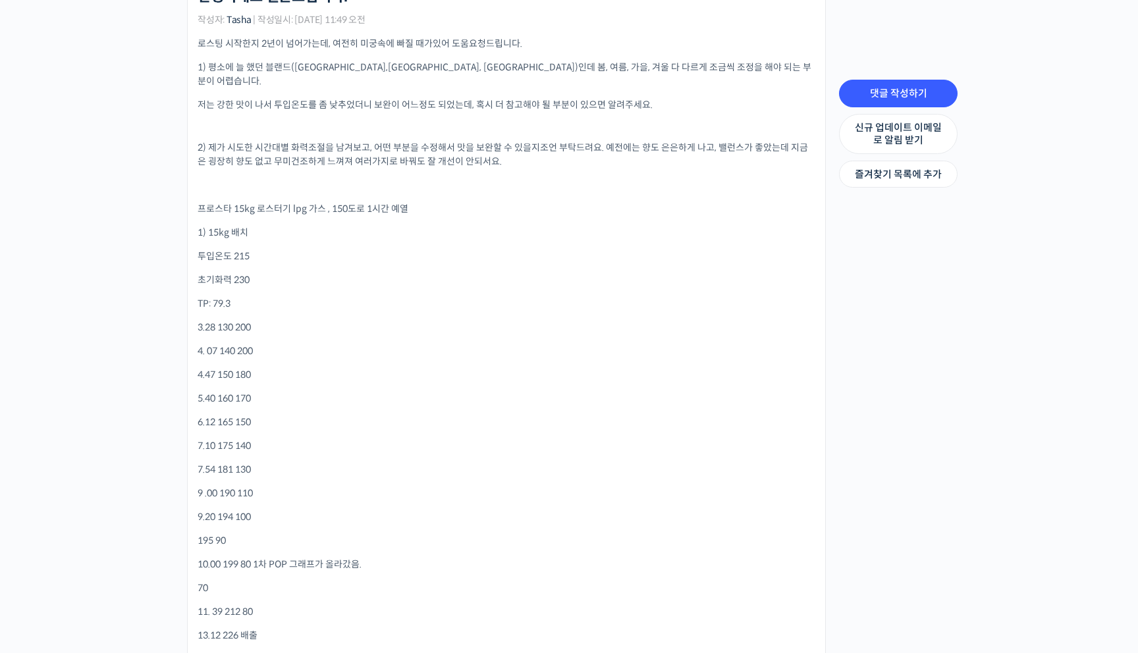
click at [342, 61] on p "1) 평소에 늘 했던 블랜드(브라질,콜롬비아, 에티오피아)인데 봄, 여름, 가을, 겨울 다 다르게 조금씩 조정을 해야 되는 부분이 어렵습니다." at bounding box center [507, 75] width 618 height 28
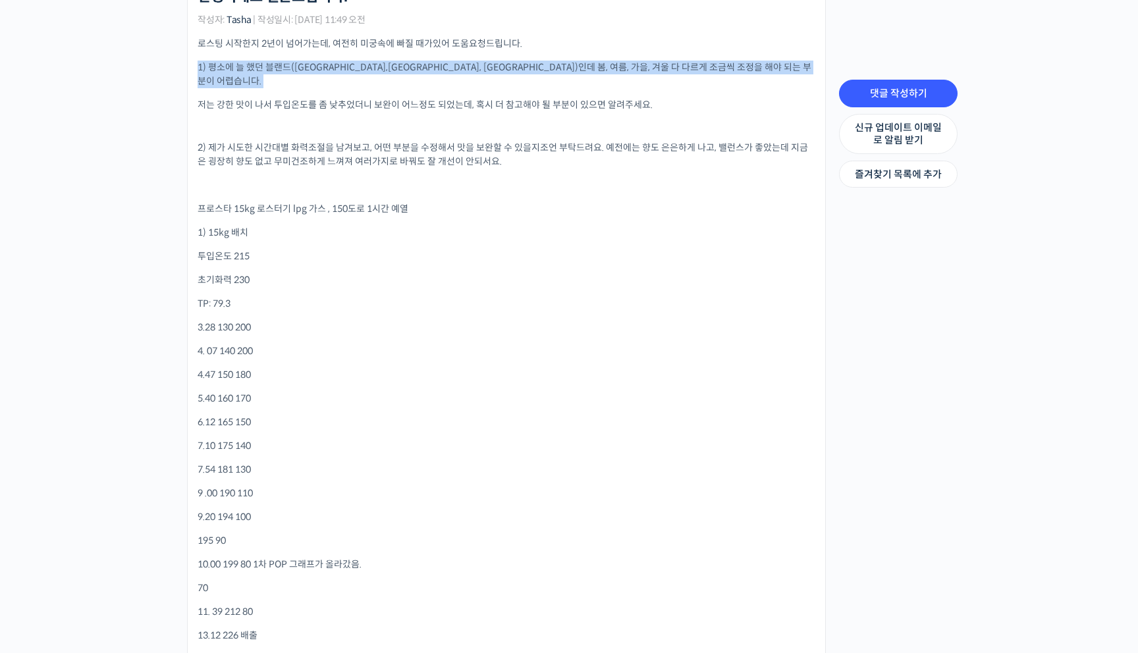
click at [342, 61] on p "1) 평소에 늘 했던 블랜드(브라질,콜롬비아, 에티오피아)인데 봄, 여름, 가을, 겨울 다 다르게 조금씩 조정을 해야 되는 부분이 어렵습니다." at bounding box center [507, 75] width 618 height 28
click at [362, 98] on p "저는 강한 맛이 나서 투입온도를 좀 낮추었더니 보완이 어느정도 되었는데, 혹시 더 참고해야 될 부분이 있으면 알려주세요." at bounding box center [507, 105] width 618 height 14
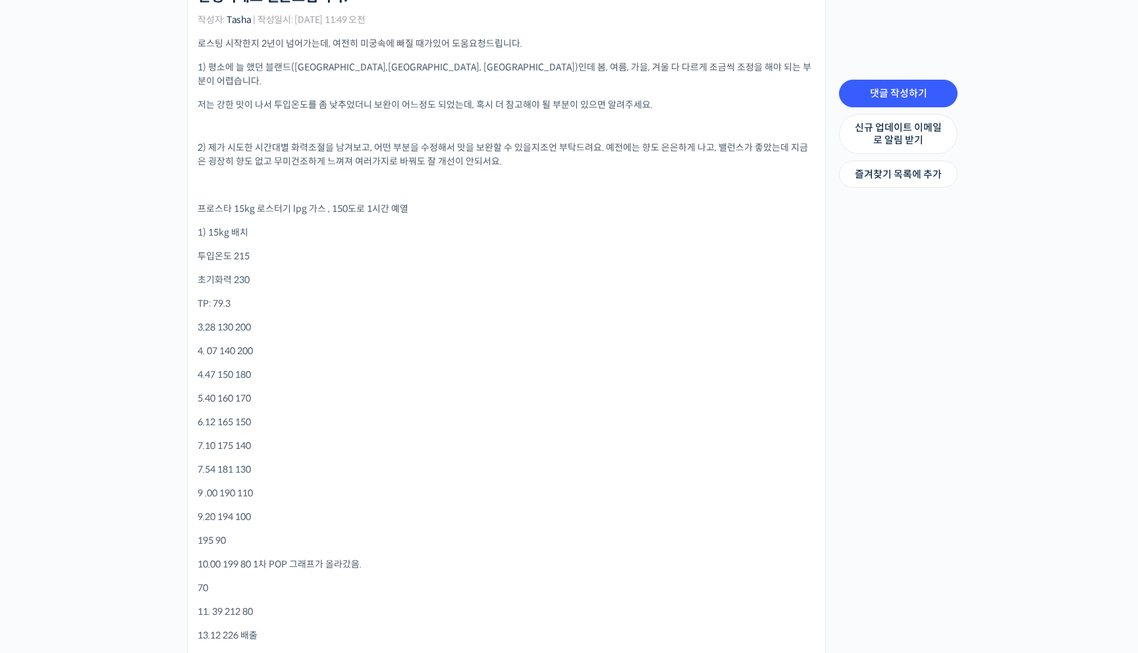
click at [362, 98] on p "저는 강한 맛이 나서 투입온도를 좀 낮추었더니 보완이 어느정도 되었는데, 혹시 더 참고해야 될 부분이 있으면 알려주세요." at bounding box center [507, 105] width 618 height 14
click at [353, 141] on p "2) 제가 시도한 시간대별 화력조절을 남겨보고, 어떤 부분을 수정해서 맛을 보완할 수 있을지조언 부탁드려요. 예전에는 향도 은은하게 나고, 밸…" at bounding box center [507, 155] width 618 height 28
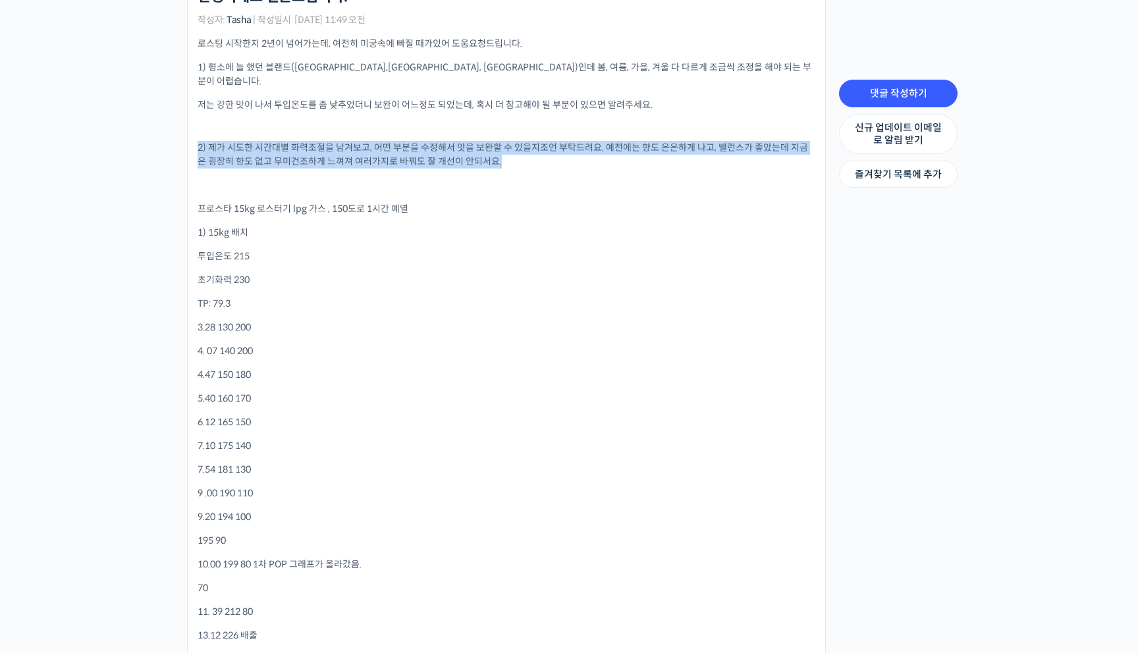
click at [353, 141] on p "2) 제가 시도한 시간대별 화력조절을 남겨보고, 어떤 부분을 수정해서 맛을 보완할 수 있을지조언 부탁드려요. 예전에는 향도 은은하게 나고, 밸…" at bounding box center [507, 155] width 618 height 28
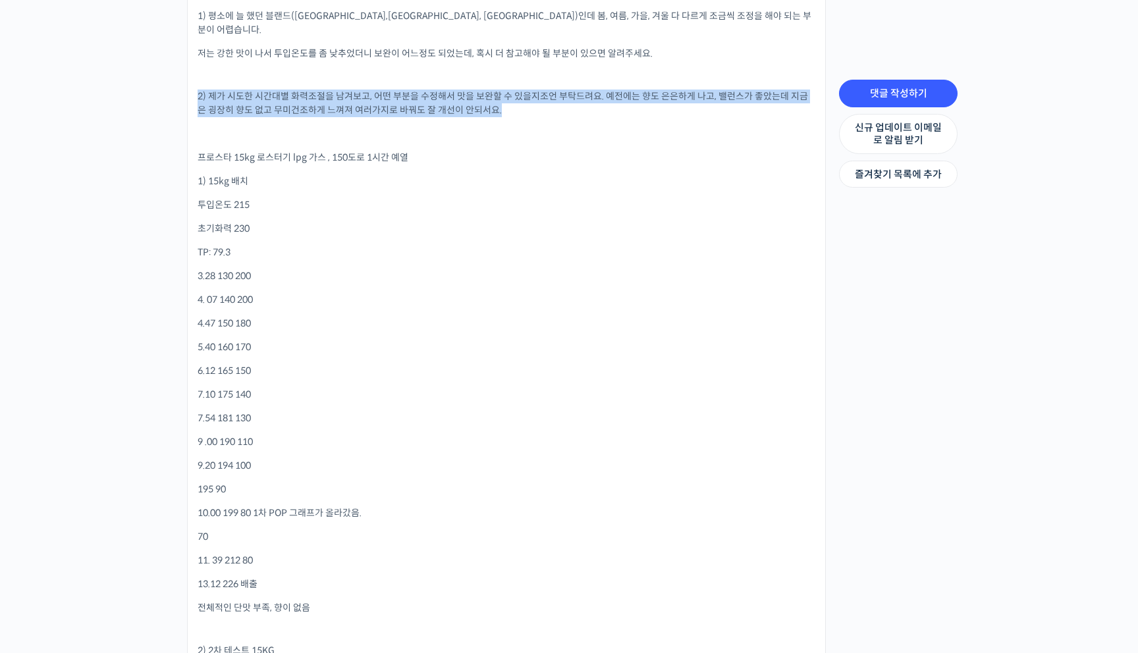
scroll to position [418, 0]
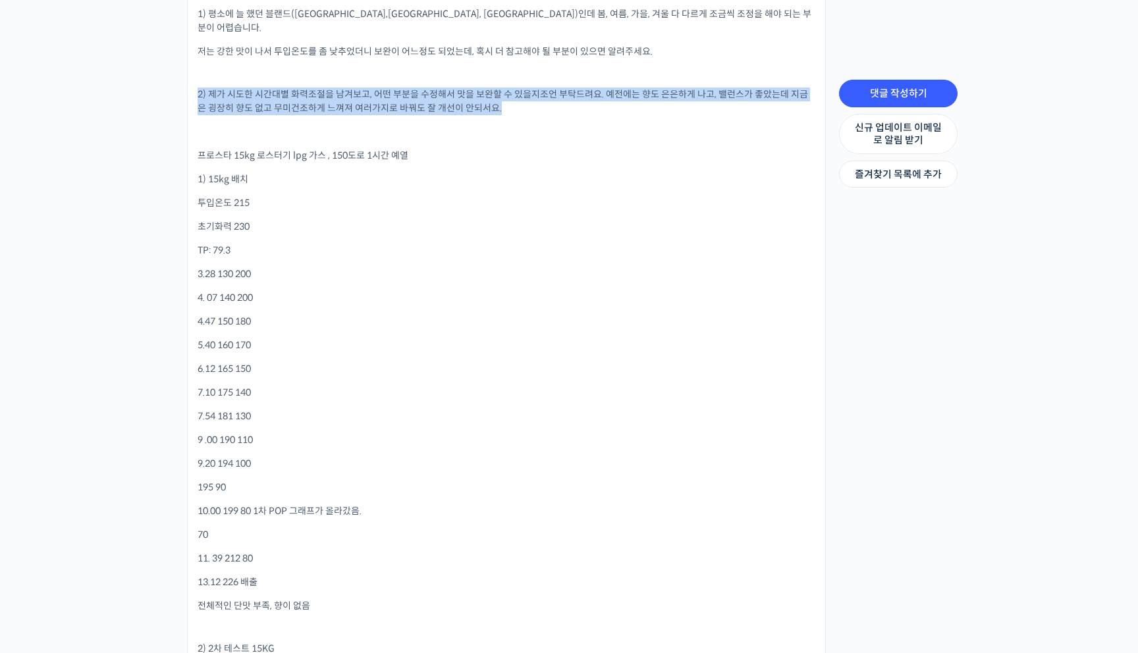
click at [245, 150] on span "프로스타 15kg 로스터기 lpg 가스 , 150도로 1시간 예열" at bounding box center [303, 156] width 211 height 12
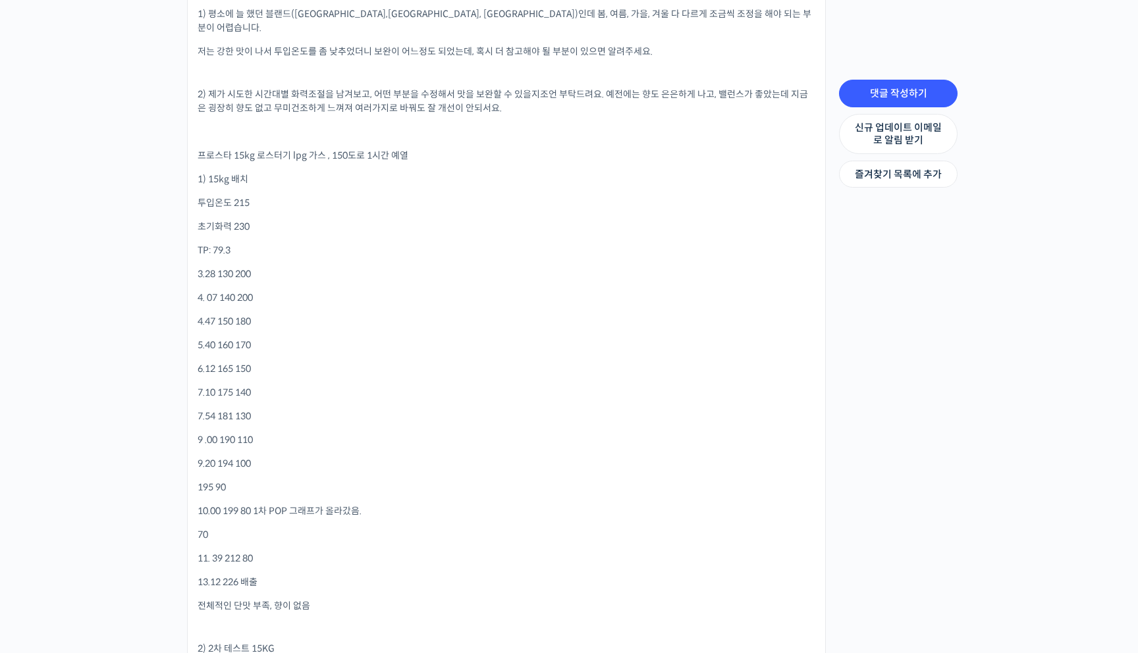
click at [245, 150] on span "프로스타 15kg 로스터기 lpg 가스 , 150도로 1시간 예열" at bounding box center [303, 156] width 211 height 12
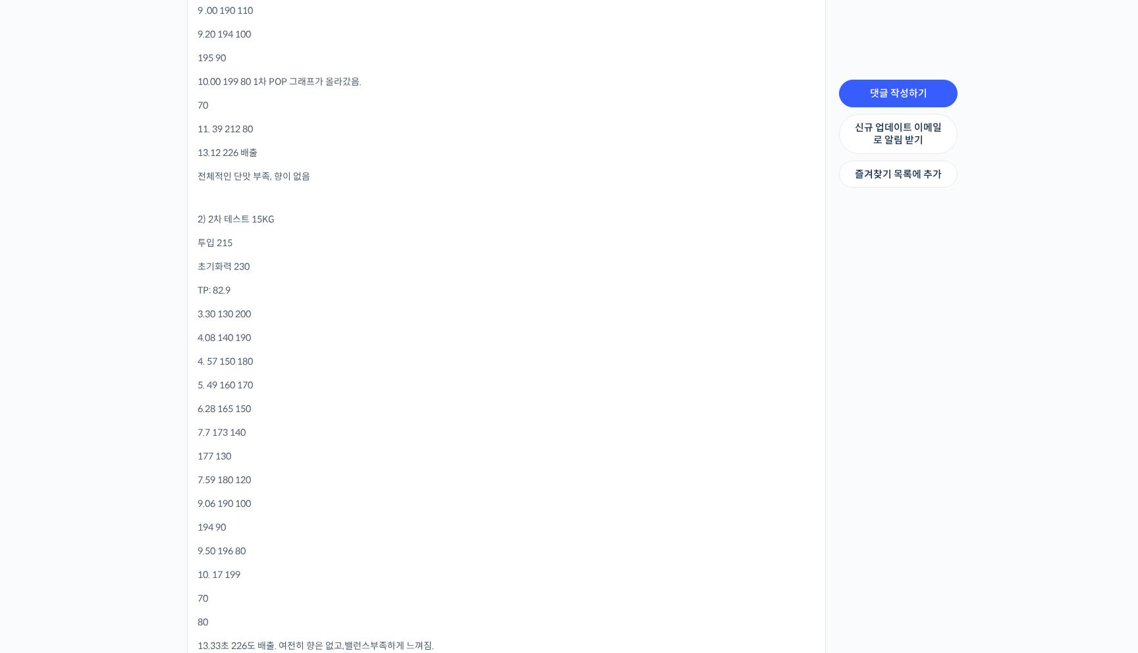
scroll to position [853, 0]
